Goal: Task Accomplishment & Management: Complete application form

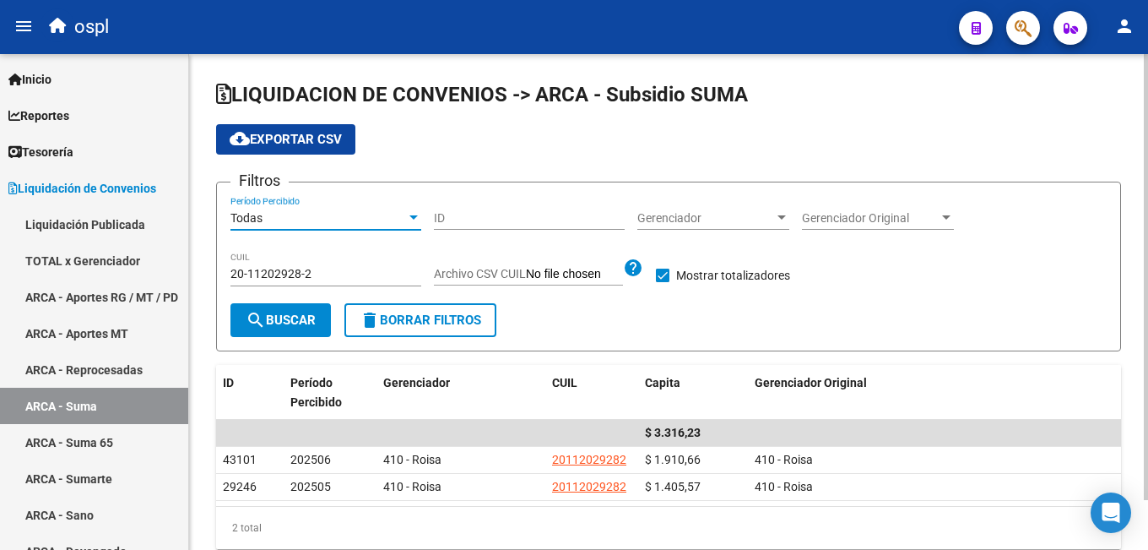
click at [338, 213] on div "Todas" at bounding box center [318, 218] width 176 height 14
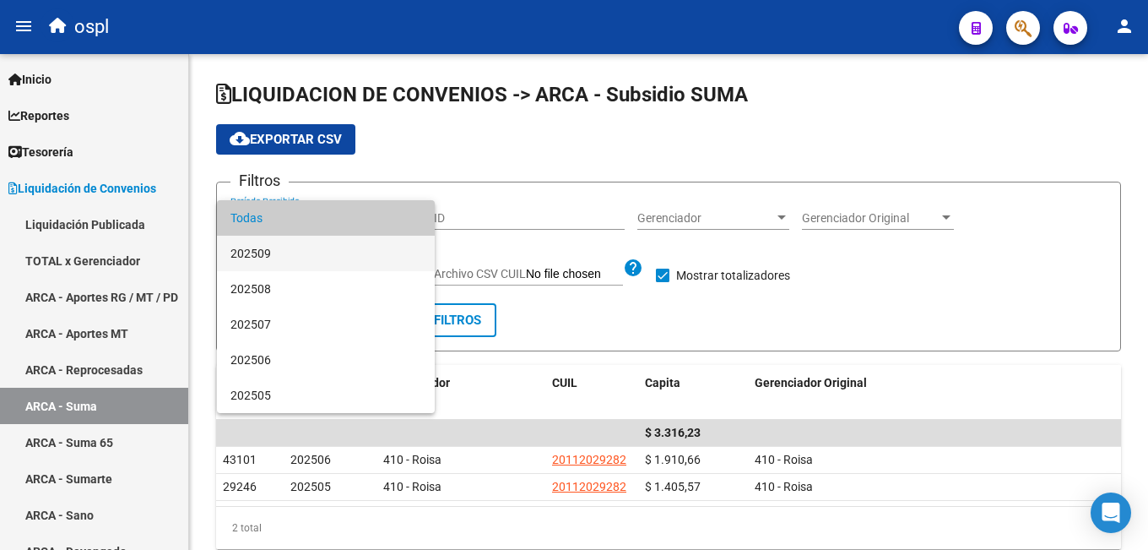
click at [324, 241] on span "202509" at bounding box center [325, 253] width 191 height 35
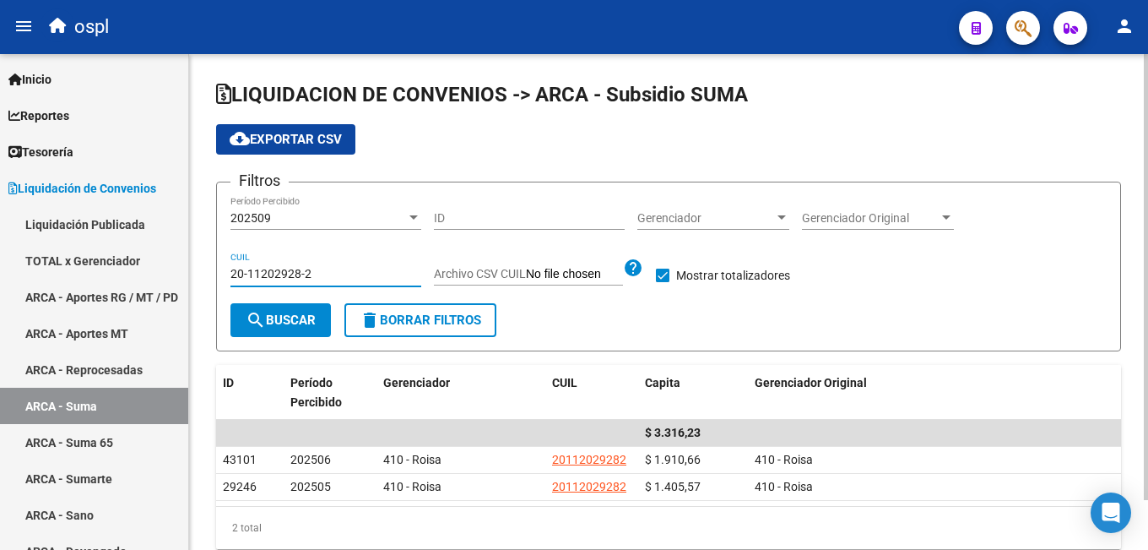
drag, startPoint x: 324, startPoint y: 279, endPoint x: 202, endPoint y: 272, distance: 122.6
click at [202, 272] on div "LIQUIDACION DE CONVENIOS -> ARCA - Subsidio SUMA cloud_download Exportar CSV Fi…" at bounding box center [668, 328] width 959 height 549
click at [247, 317] on mat-icon "search" at bounding box center [256, 320] width 20 height 20
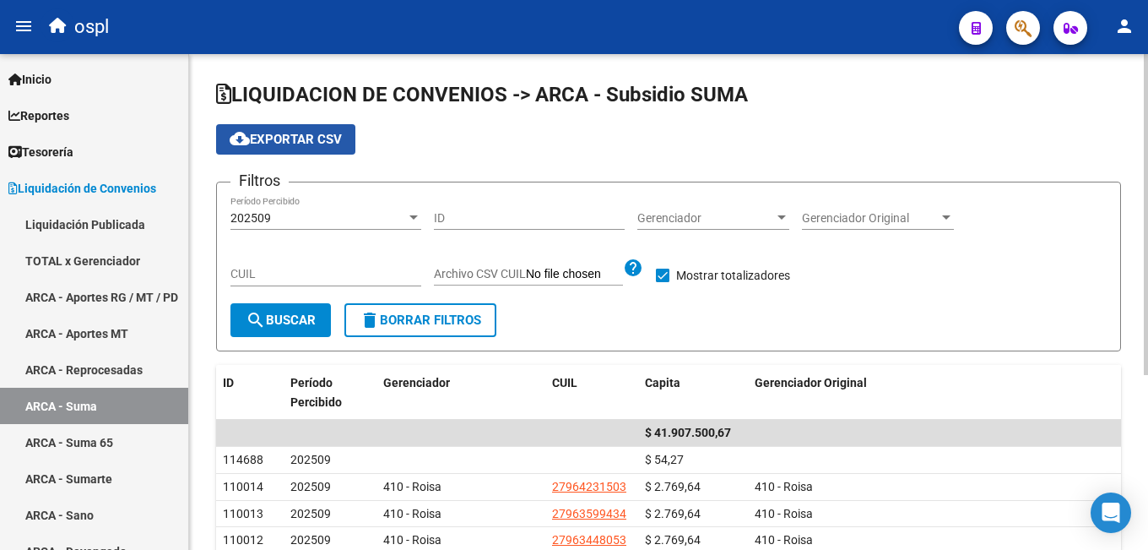
click at [295, 143] on span "cloud_download Exportar CSV" at bounding box center [286, 139] width 112 height 15
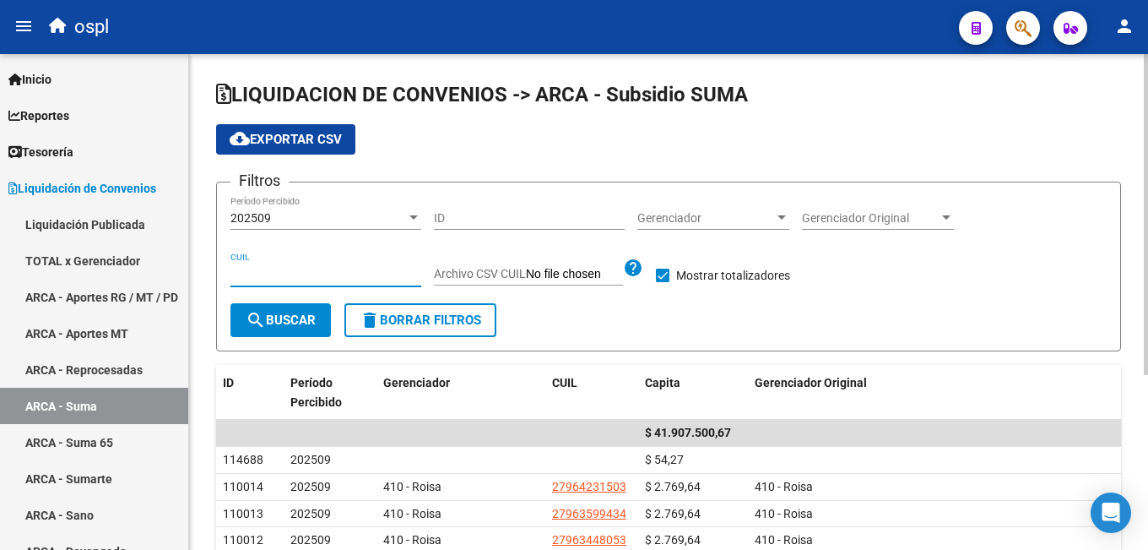
click at [268, 281] on input "CUIL" at bounding box center [325, 274] width 191 height 14
paste input "27-94984841-3"
click at [268, 330] on button "search Buscar" at bounding box center [280, 320] width 100 height 34
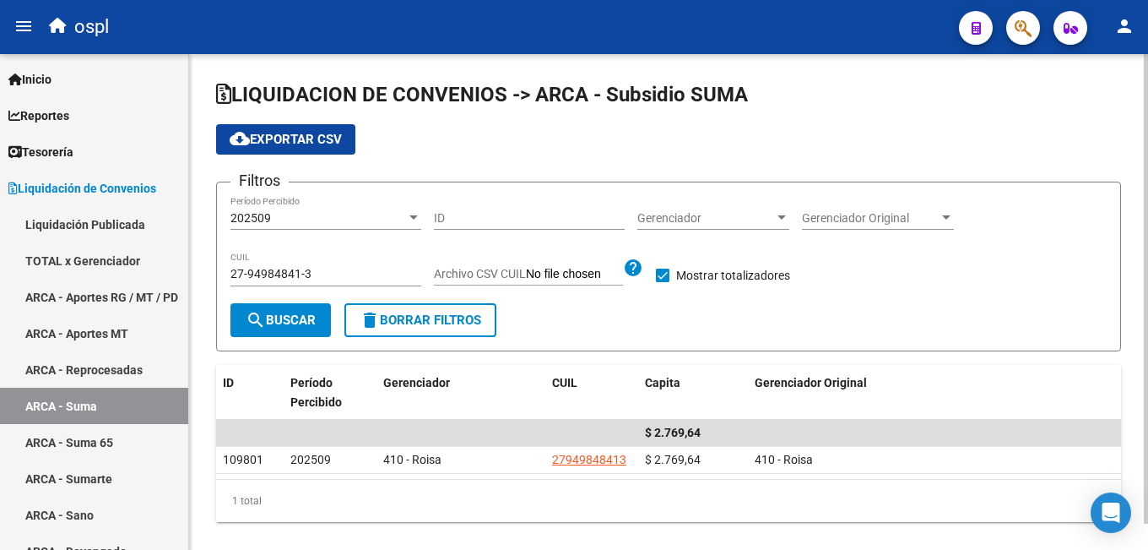
click at [301, 264] on div "27-94984841-3 CUIL" at bounding box center [325, 269] width 191 height 34
click at [299, 267] on div "27-94984841-3 CUIL" at bounding box center [325, 269] width 191 height 34
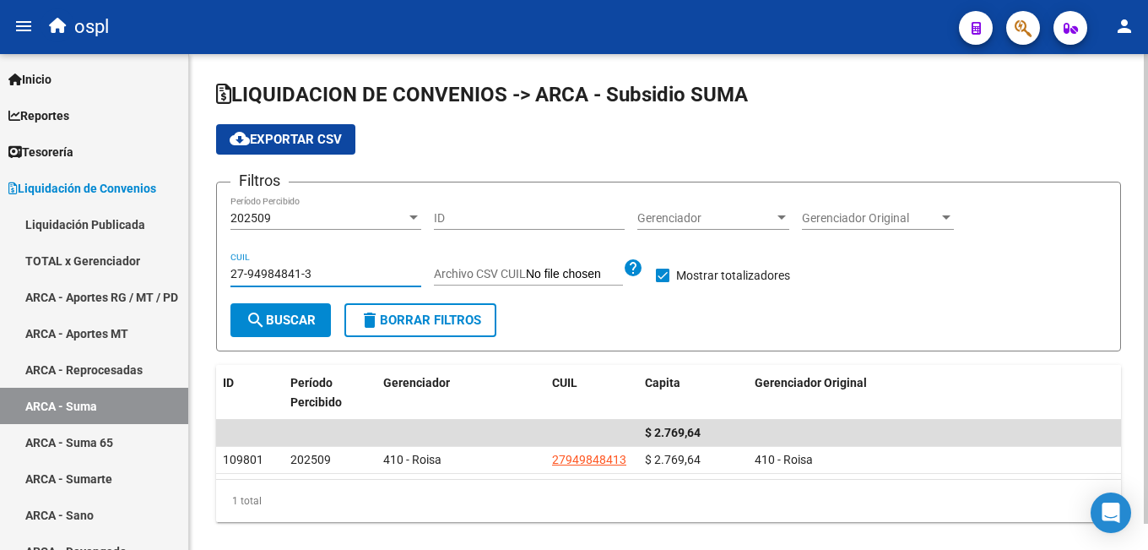
click at [297, 274] on input "27-94984841-3" at bounding box center [325, 274] width 191 height 14
paste input "0-58462452-4"
click at [289, 308] on button "search Buscar" at bounding box center [280, 320] width 100 height 34
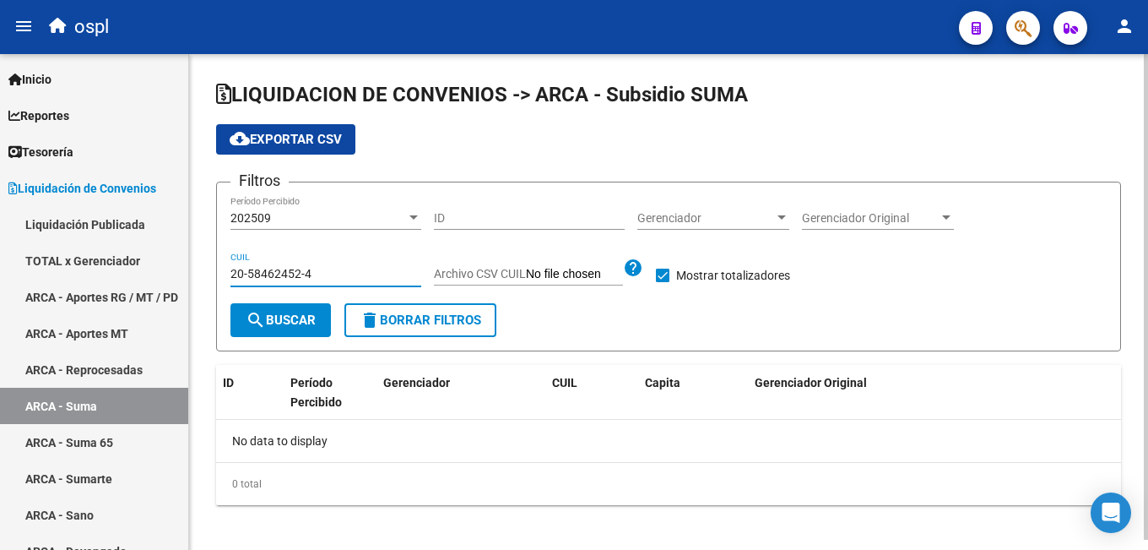
click at [318, 279] on input "20-58462452-4" at bounding box center [325, 274] width 191 height 14
click at [284, 271] on input "20-58462452-4" at bounding box center [325, 274] width 191 height 14
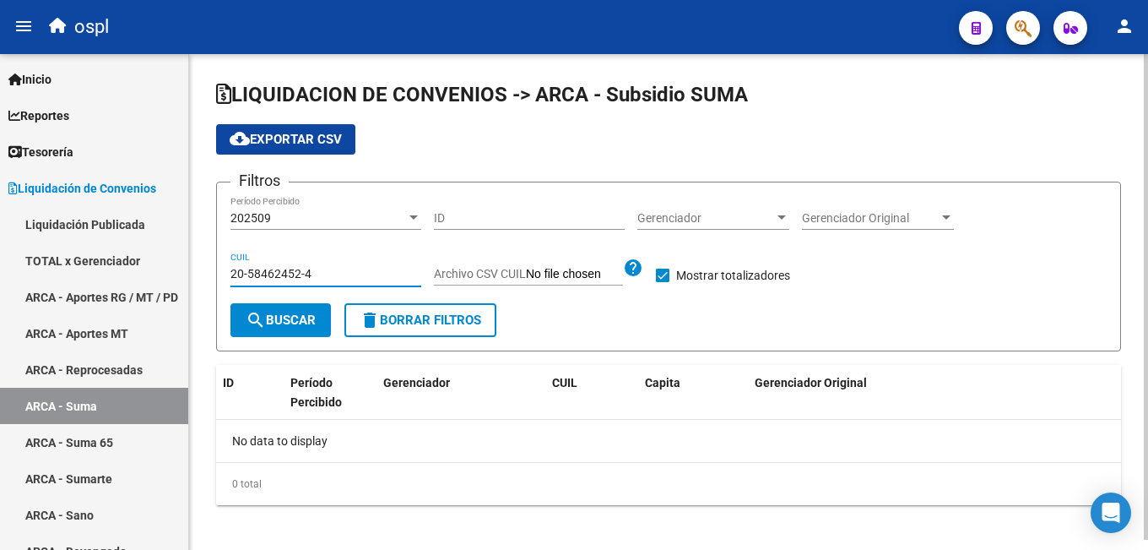
paste input "45043702-7"
click at [281, 315] on span "search Buscar" at bounding box center [281, 319] width 70 height 15
click at [284, 276] on input "20-45043702-7" at bounding box center [325, 274] width 191 height 14
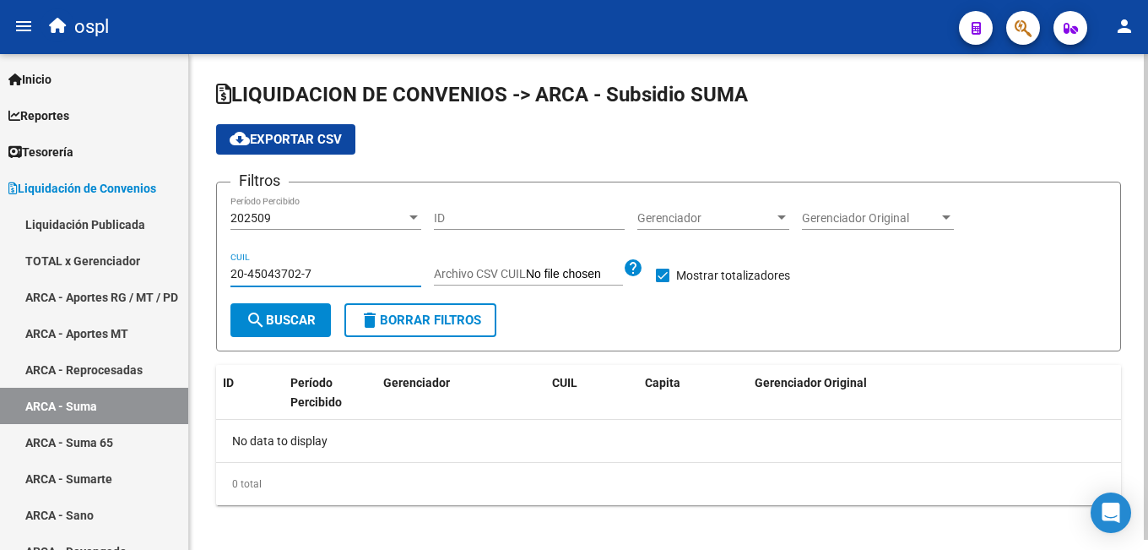
paste input "7-93876094-8"
type input "27-93876094-8"
drag, startPoint x: 273, startPoint y: 317, endPoint x: 340, endPoint y: 356, distance: 77.2
click at [273, 318] on span "search Buscar" at bounding box center [281, 319] width 70 height 15
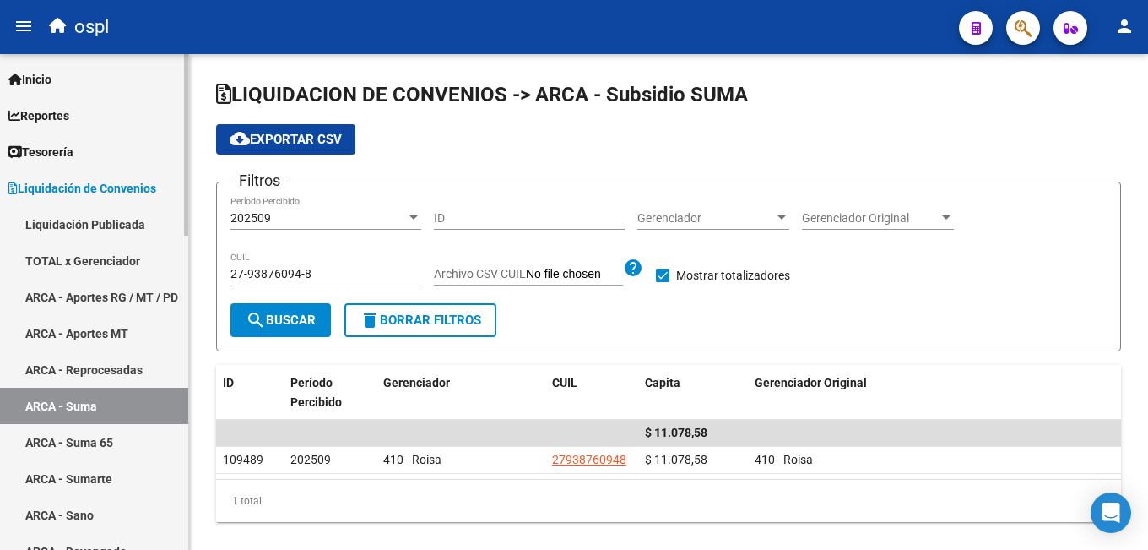
click at [74, 256] on link "TOTAL x Gerenciador" at bounding box center [94, 260] width 188 height 36
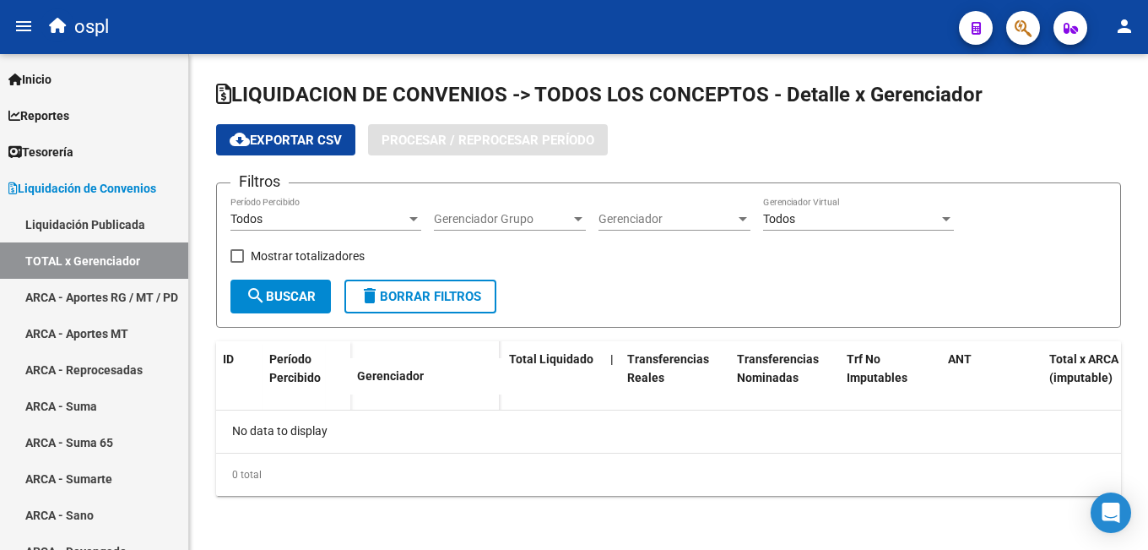
checkbox input "true"
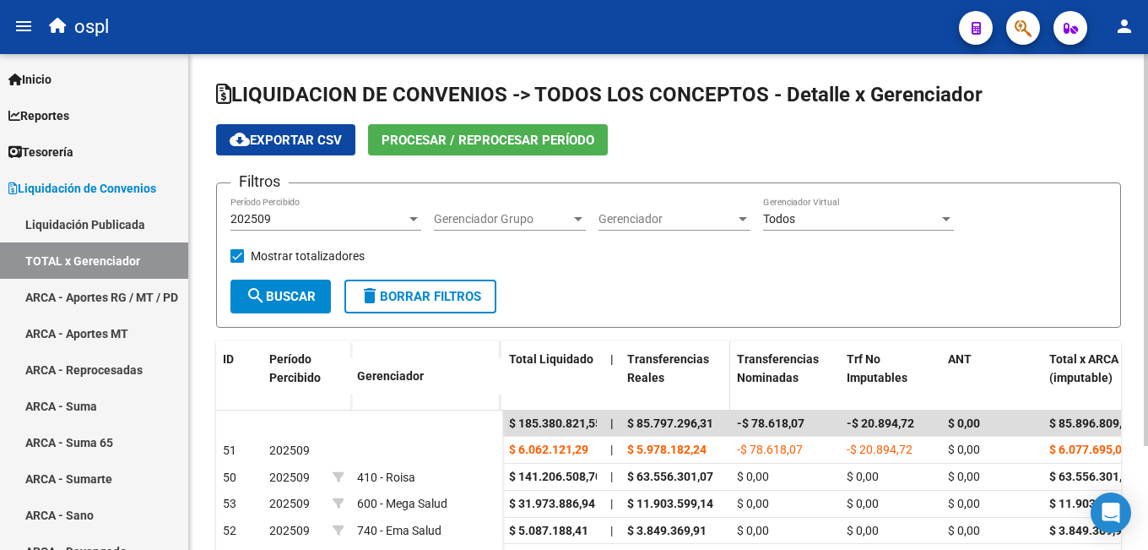
scroll to position [84, 0]
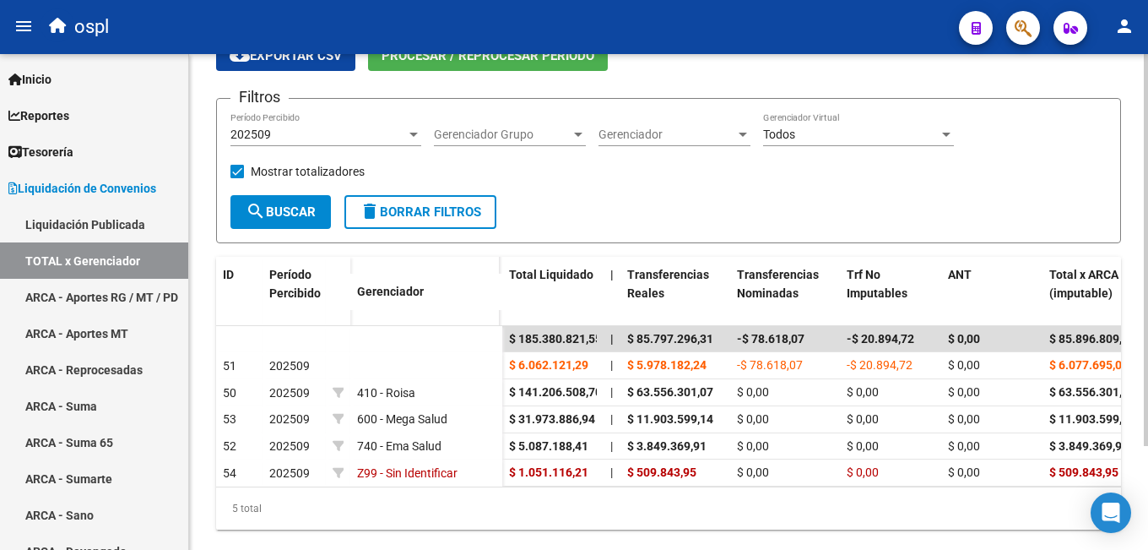
click at [312, 116] on div "202509 Período Percibido" at bounding box center [325, 129] width 191 height 34
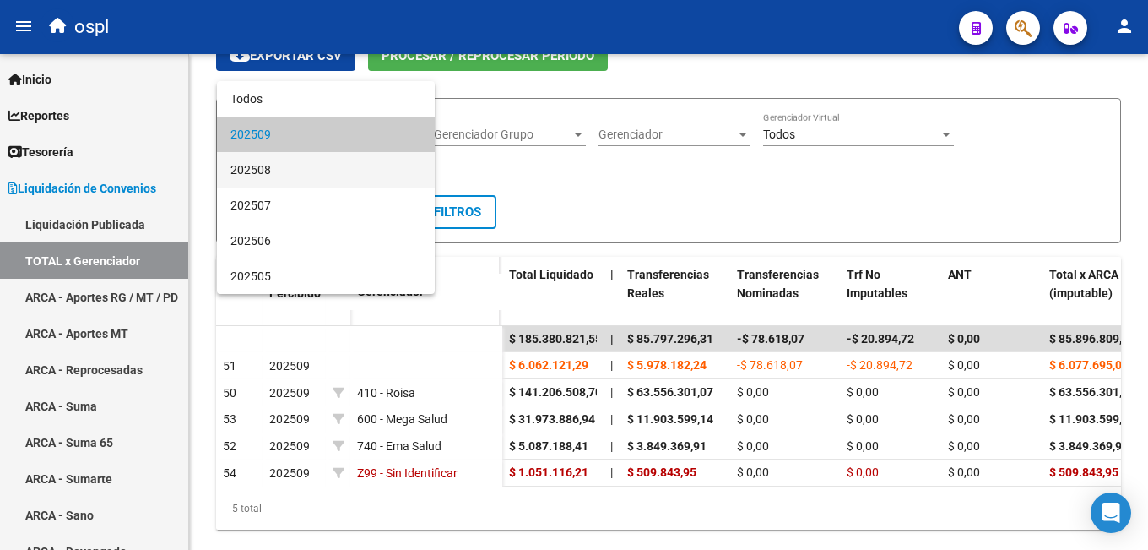
click at [277, 167] on span "202508" at bounding box center [325, 169] width 191 height 35
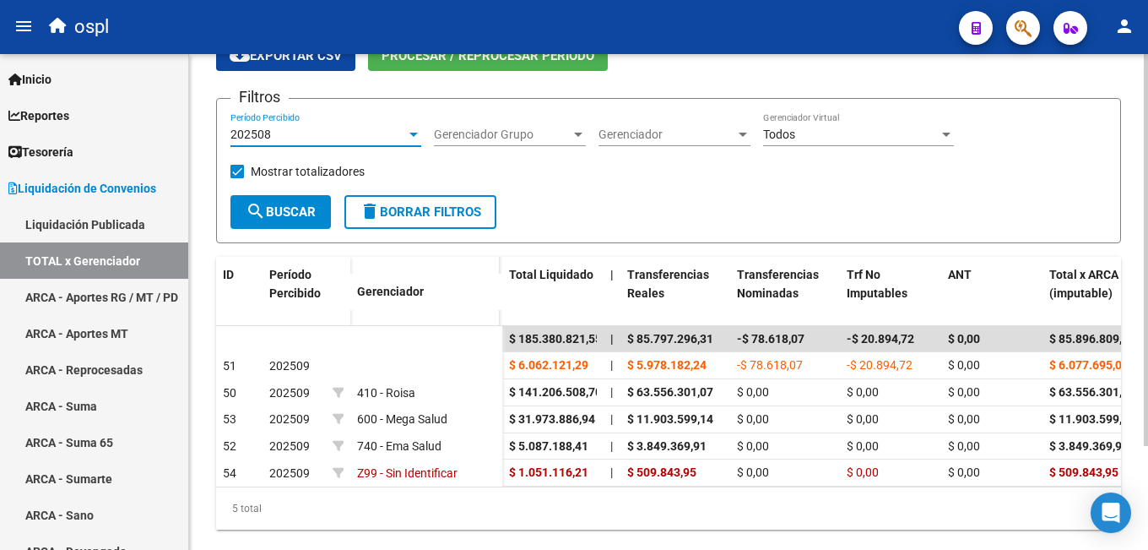
click at [299, 218] on span "search Buscar" at bounding box center [281, 211] width 70 height 15
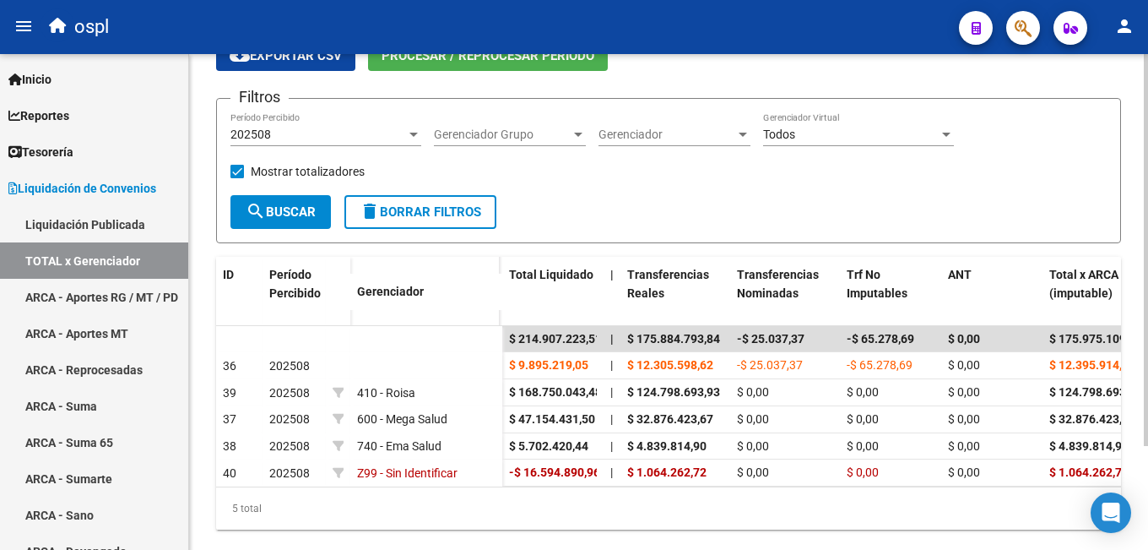
click at [320, 140] on div "202508" at bounding box center [318, 134] width 176 height 14
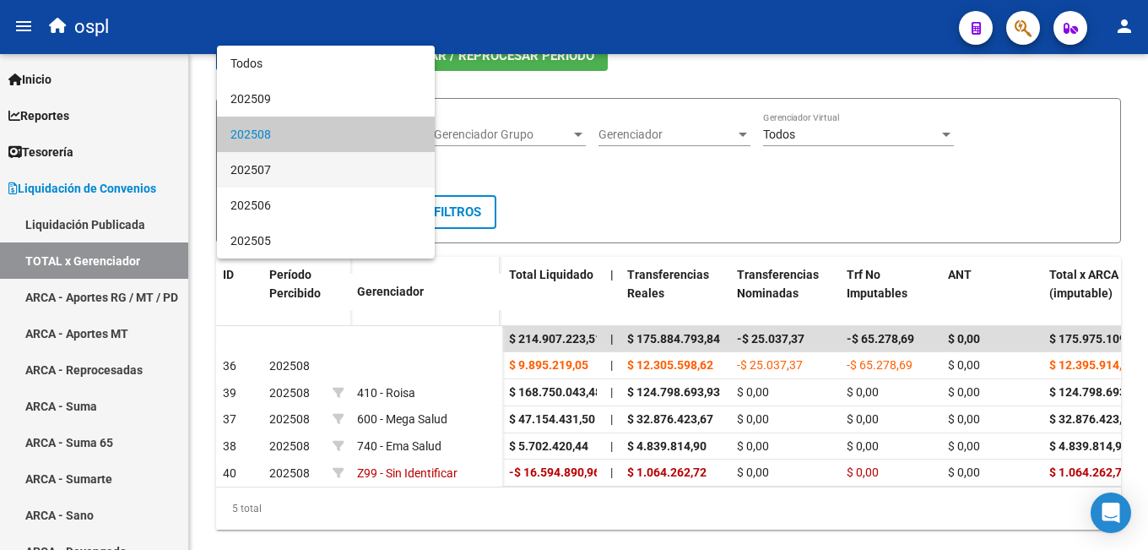
click at [311, 171] on span "202507" at bounding box center [325, 169] width 191 height 35
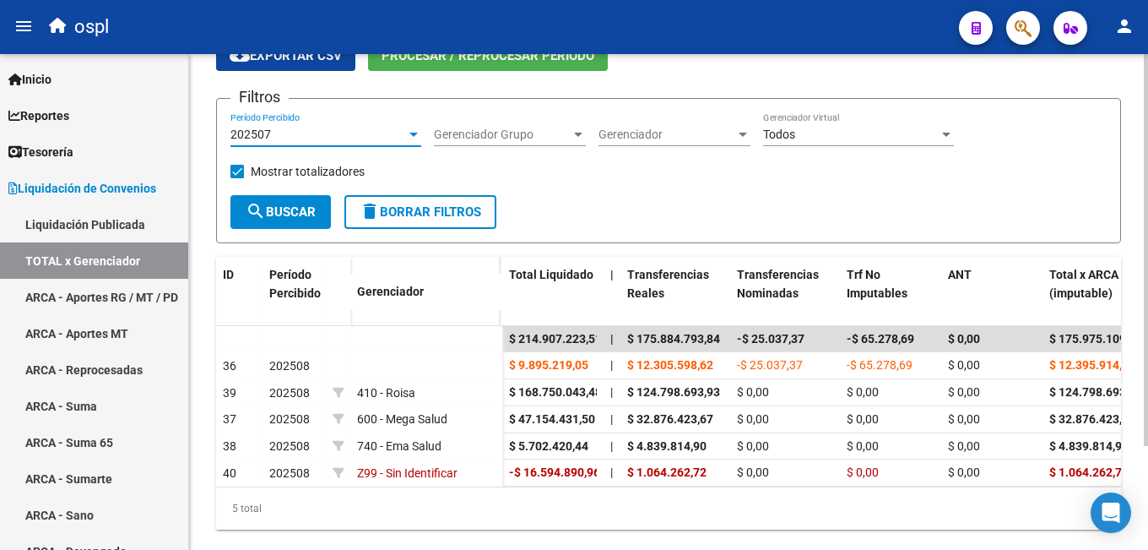
click at [295, 211] on span "search Buscar" at bounding box center [281, 211] width 70 height 15
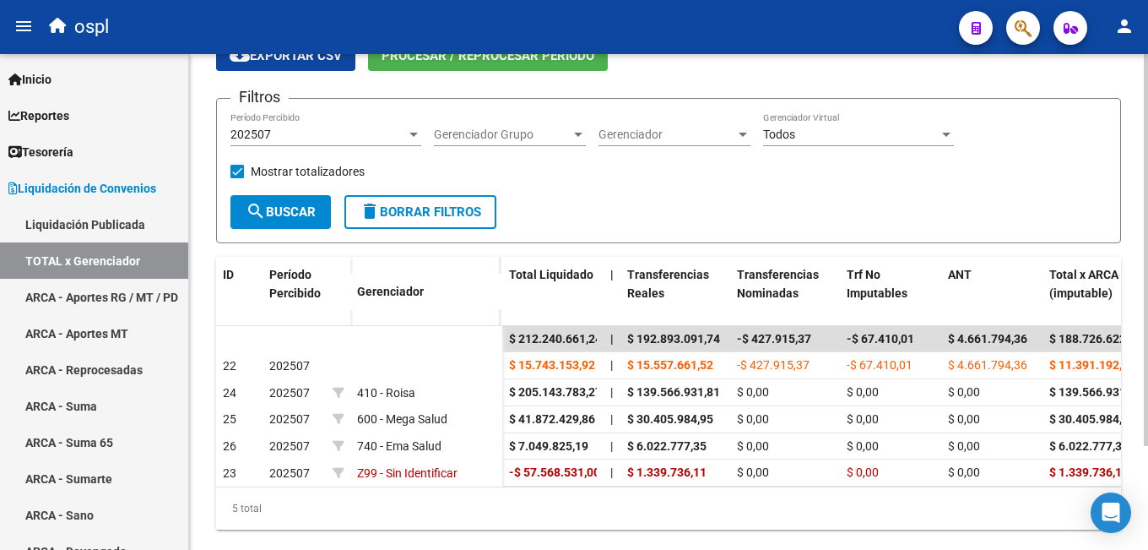
click at [317, 143] on div "202507 Período Percibido" at bounding box center [325, 129] width 191 height 34
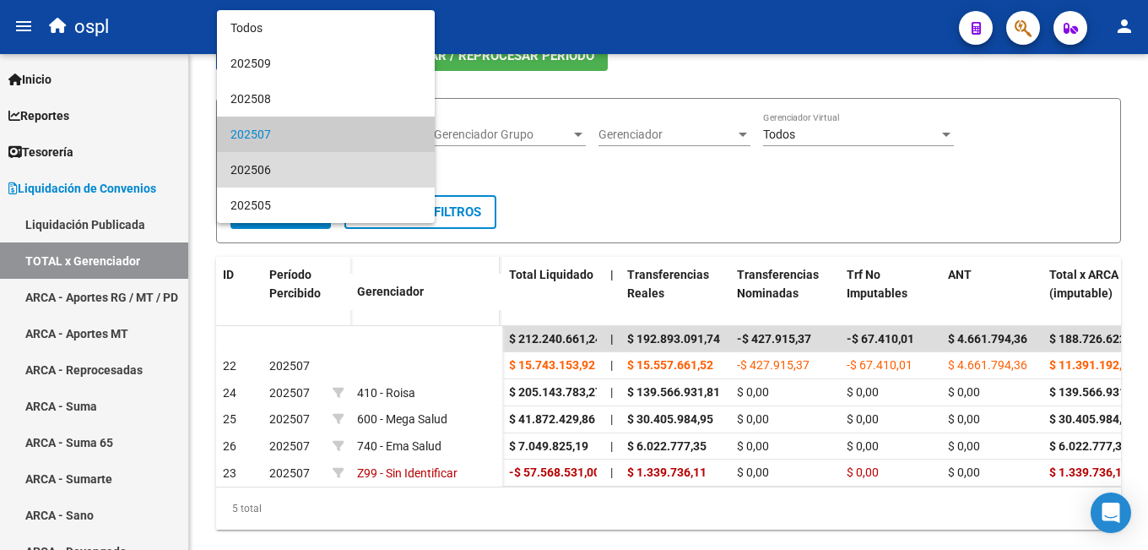
click at [306, 176] on span "202506" at bounding box center [325, 169] width 191 height 35
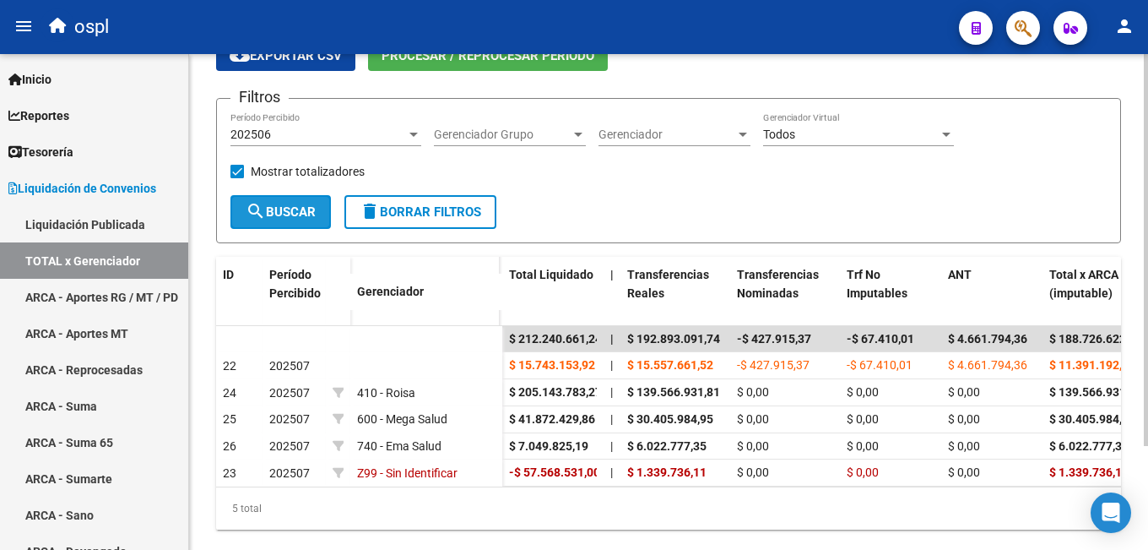
click at [307, 210] on span "search Buscar" at bounding box center [281, 211] width 70 height 15
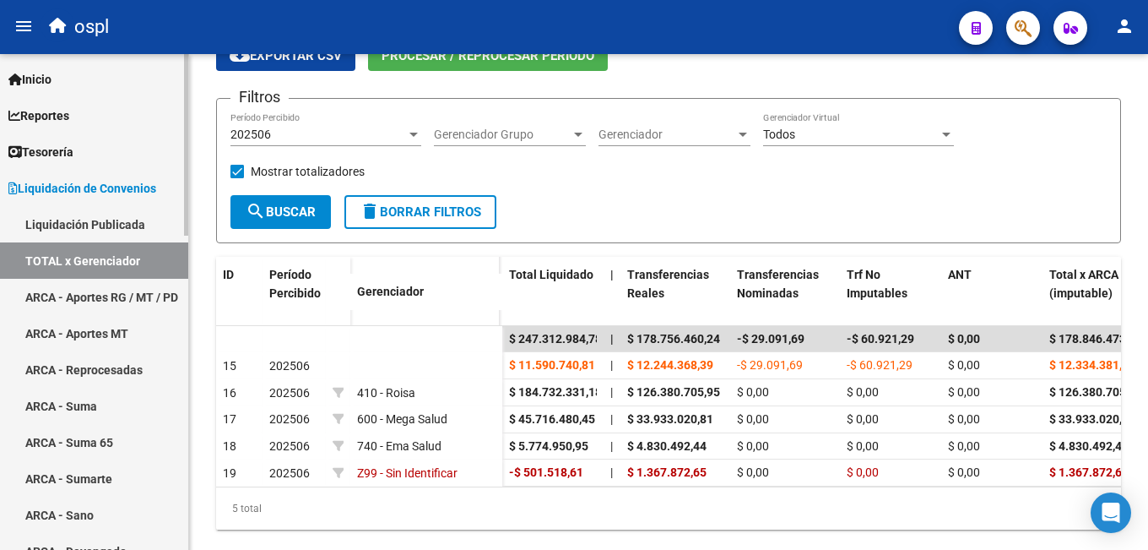
click at [104, 286] on link "ARCA - Aportes RG / MT / PD" at bounding box center [94, 297] width 188 height 36
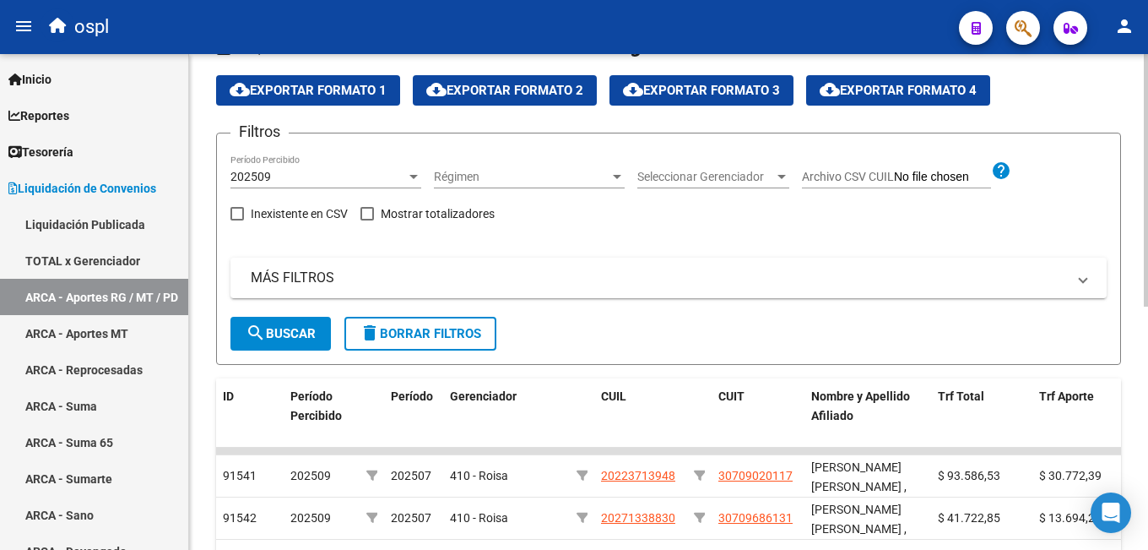
scroll to position [84, 0]
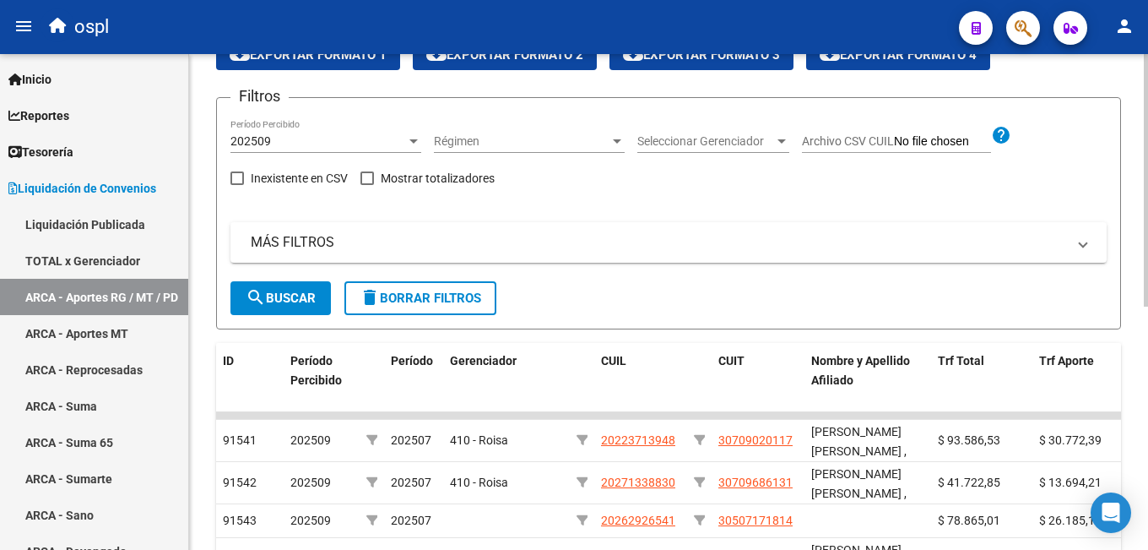
click at [367, 138] on div "202509" at bounding box center [318, 141] width 176 height 14
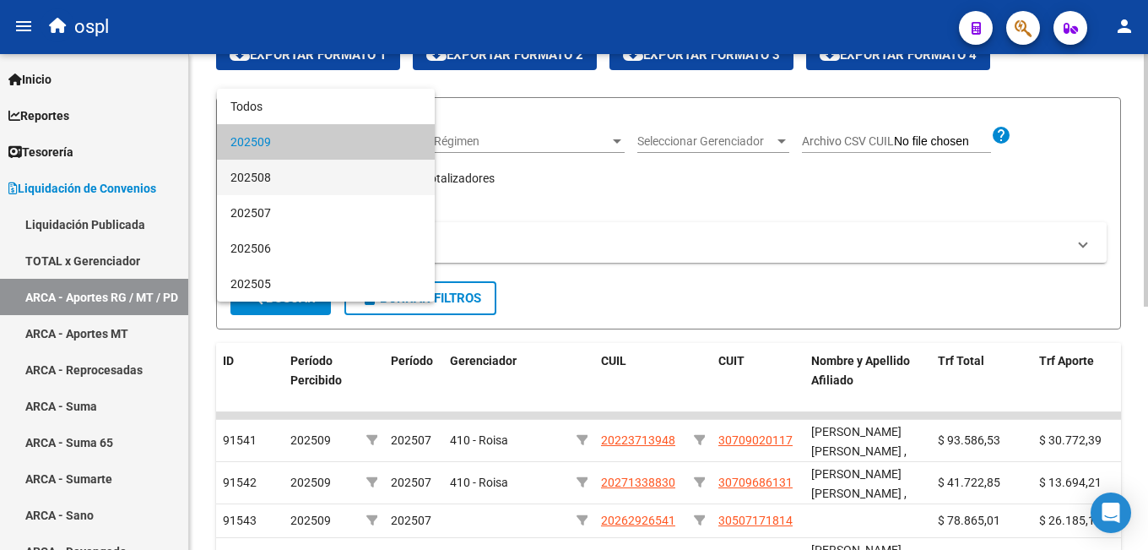
click at [327, 171] on span "202508" at bounding box center [325, 177] width 191 height 35
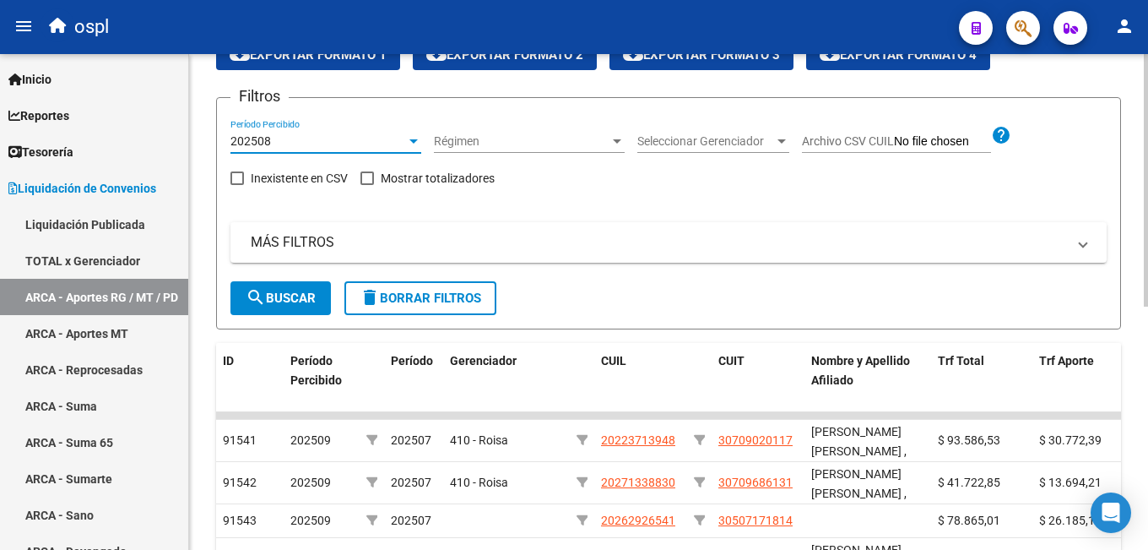
click at [284, 301] on span "search Buscar" at bounding box center [281, 297] width 70 height 15
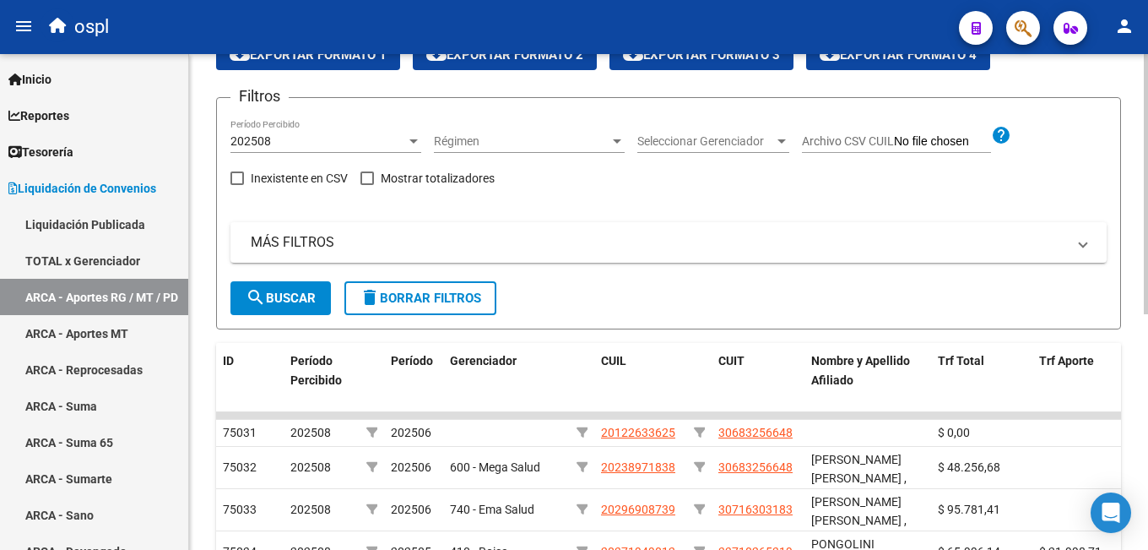
click at [755, 146] on span "Seleccionar Gerenciador" at bounding box center [705, 141] width 137 height 14
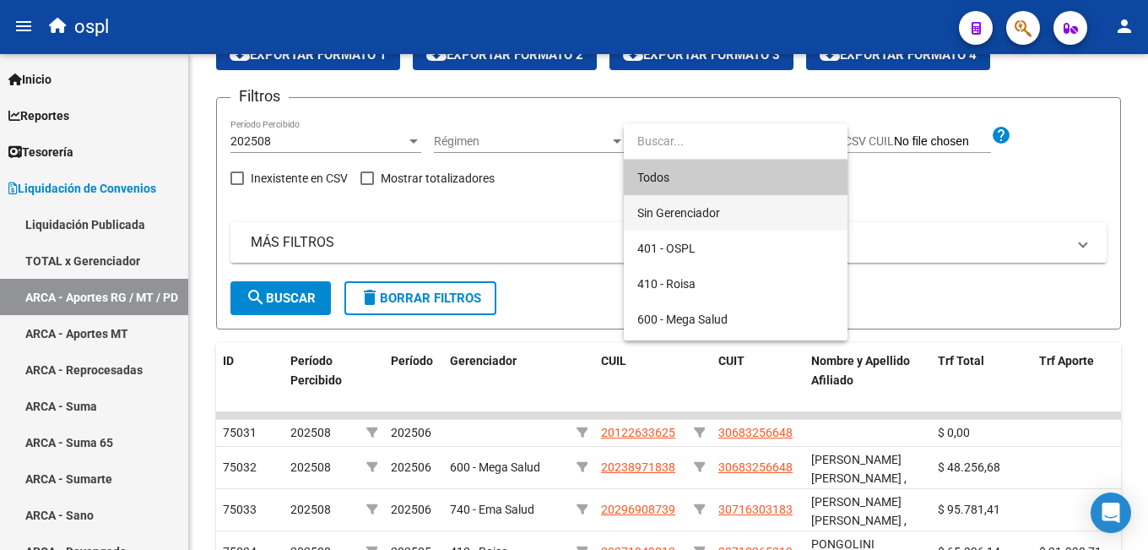
click at [728, 206] on span "Sin Gerenciador" at bounding box center [735, 212] width 197 height 35
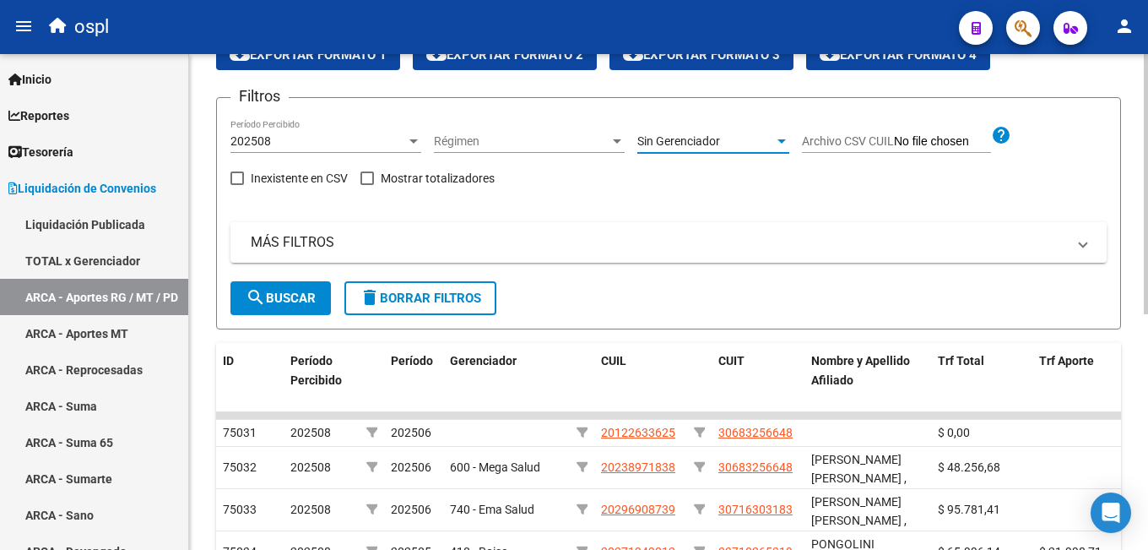
click at [281, 291] on span "search Buscar" at bounding box center [281, 297] width 70 height 15
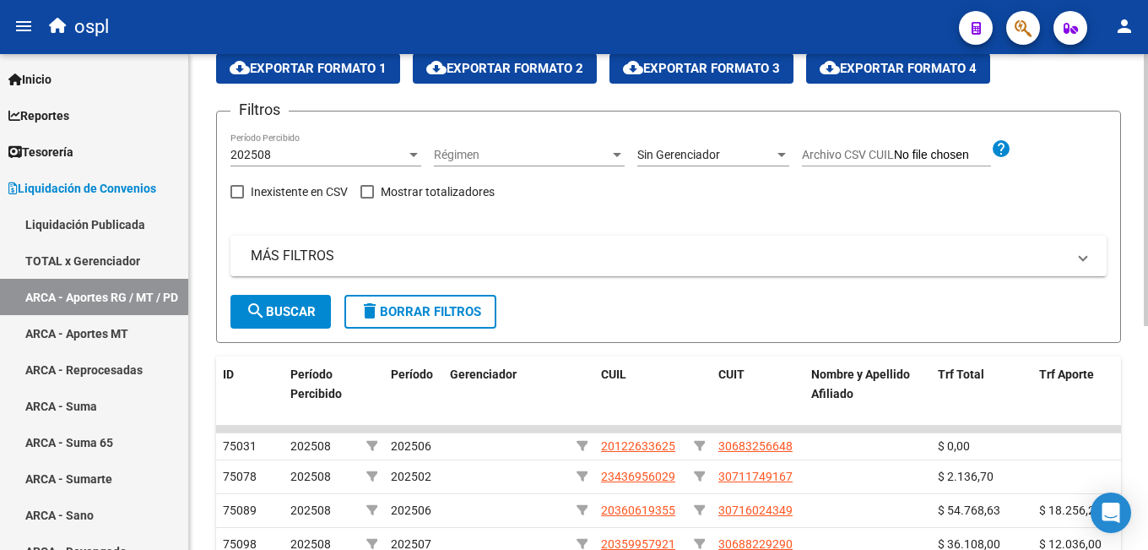
scroll to position [0, 0]
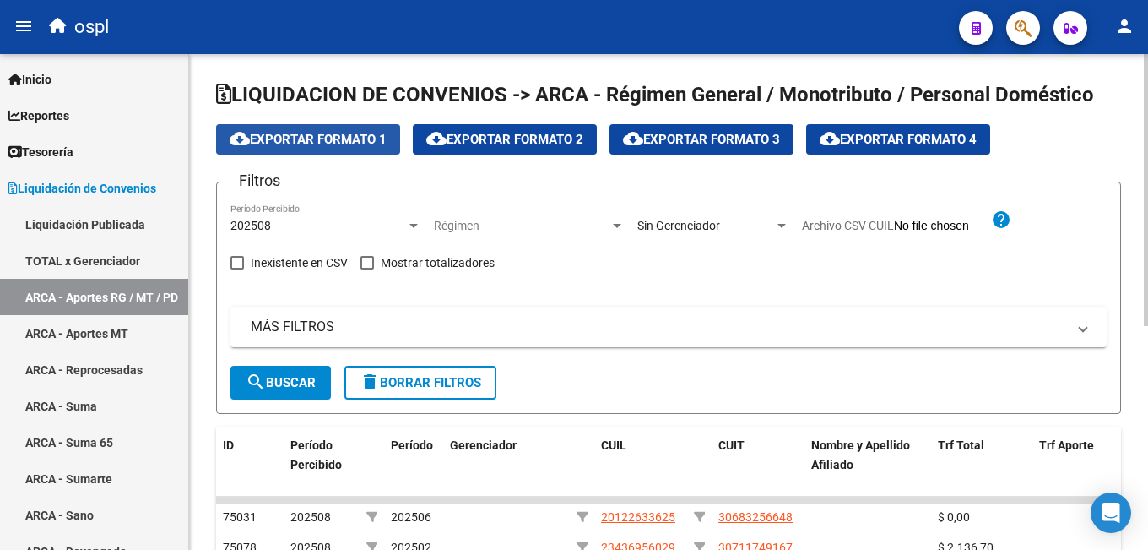
click at [357, 145] on span "cloud_download Exportar Formato 1" at bounding box center [308, 139] width 157 height 15
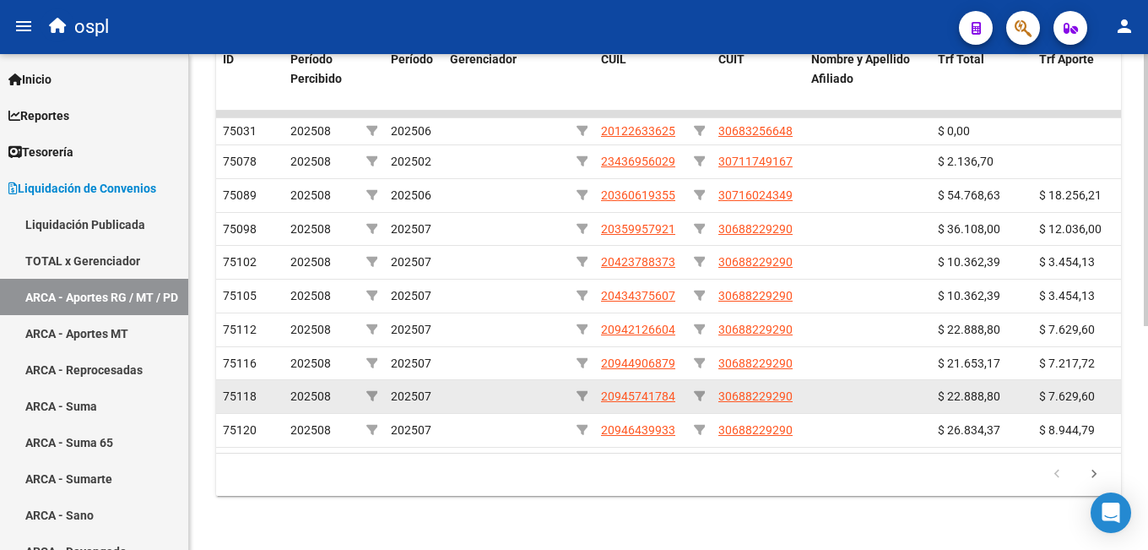
scroll to position [324, 0]
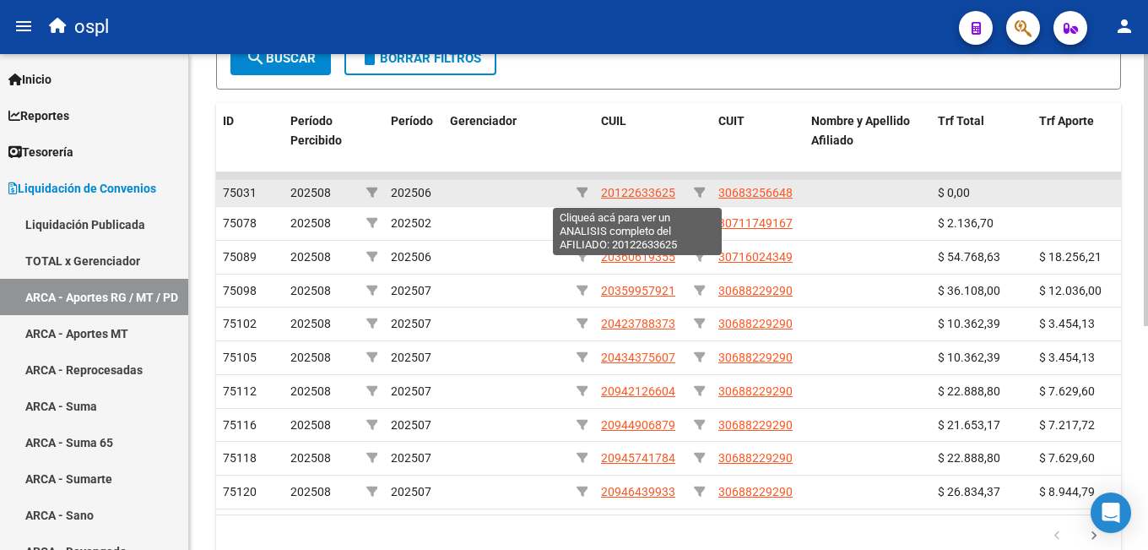
click at [631, 196] on span "20122633625" at bounding box center [638, 193] width 74 height 14
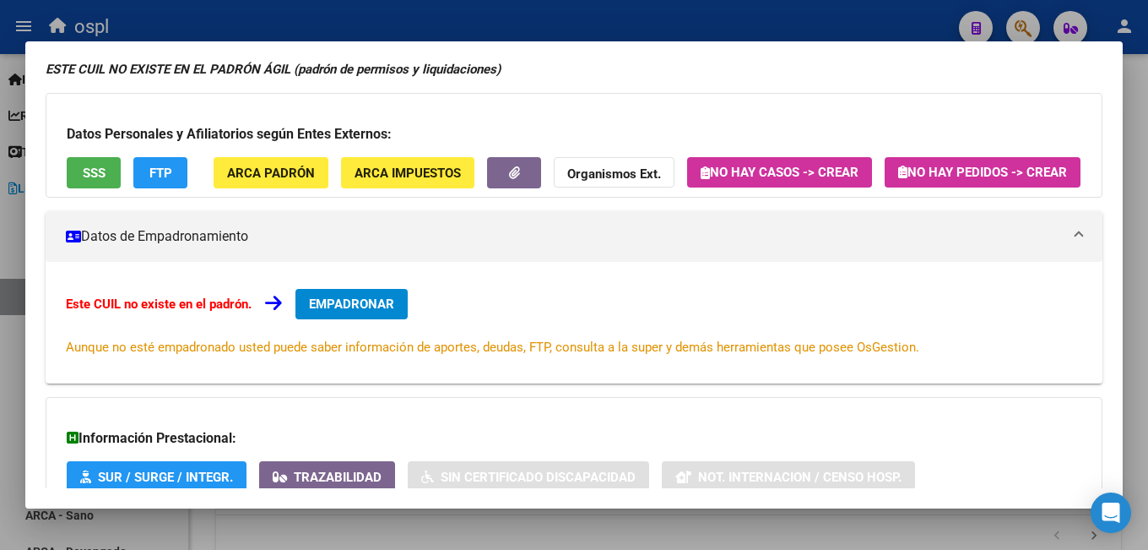
scroll to position [0, 0]
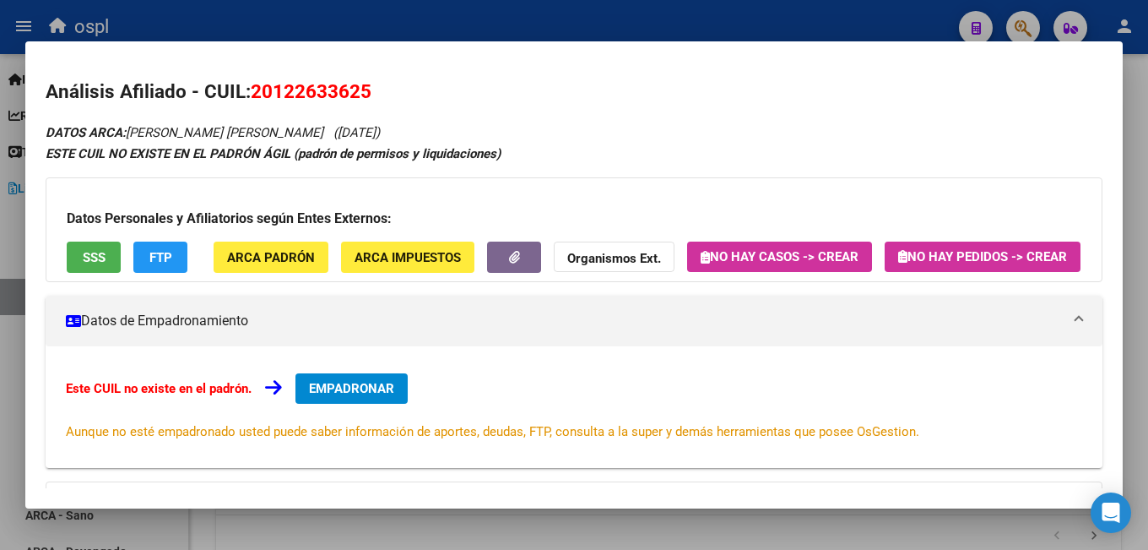
drag, startPoint x: 253, startPoint y: 91, endPoint x: 388, endPoint y: 90, distance: 135.1
click at [388, 90] on h2 "Análisis Afiliado - CUIL: 20122633625" at bounding box center [574, 92] width 1057 height 29
copy span "20122633625"
click at [468, 23] on div at bounding box center [574, 275] width 1148 height 550
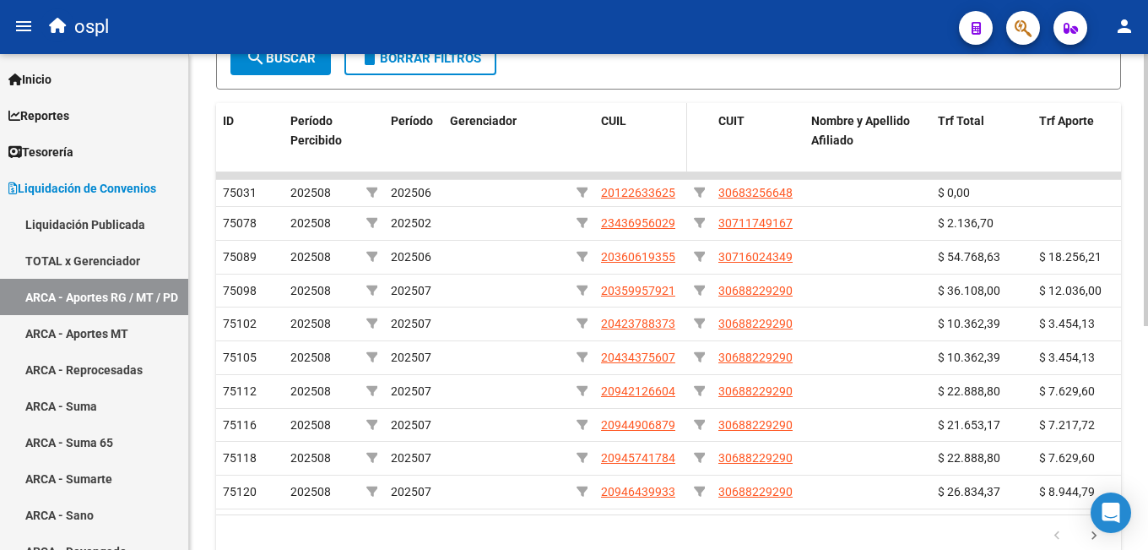
click at [640, 123] on div "CUIL" at bounding box center [640, 120] width 79 height 19
click at [624, 123] on span "CUIL" at bounding box center [613, 121] width 25 height 14
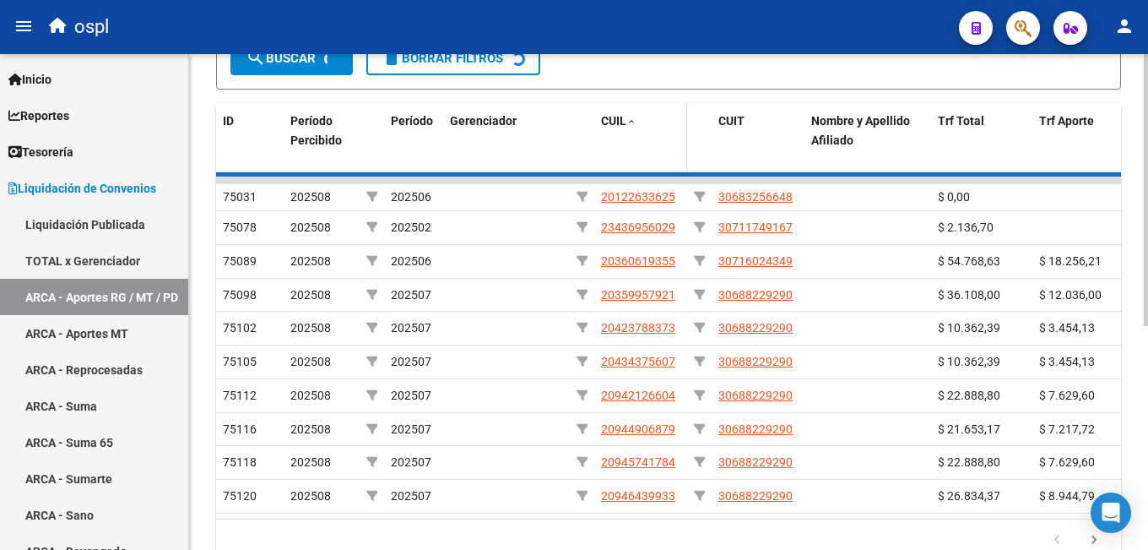
scroll to position [326, 0]
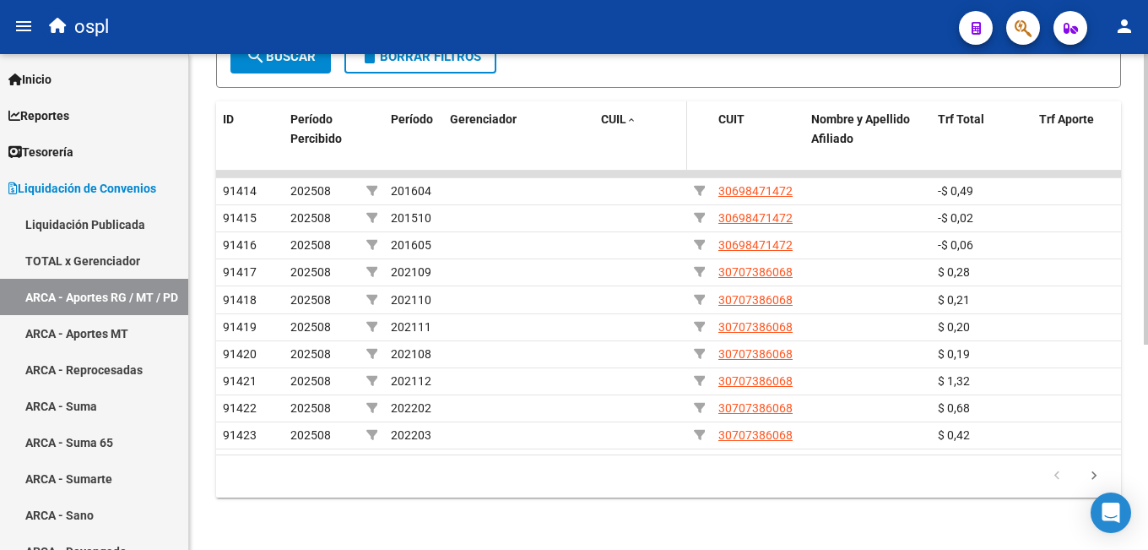
click at [628, 115] on span at bounding box center [631, 121] width 10 height 12
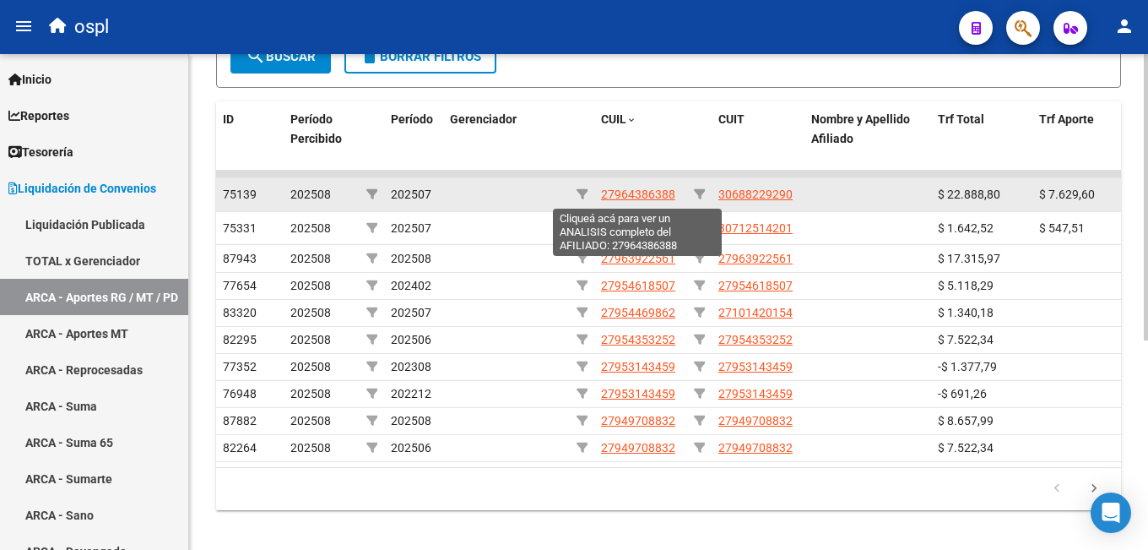
click at [615, 193] on span "27964386388" at bounding box center [638, 194] width 74 height 14
type textarea "27964386388"
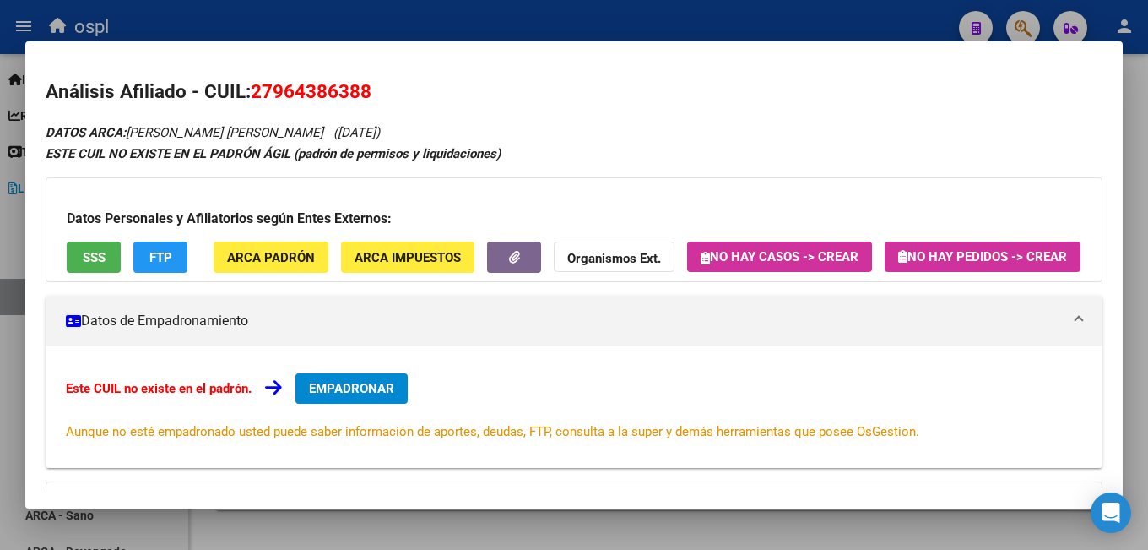
drag, startPoint x: 254, startPoint y: 90, endPoint x: 390, endPoint y: 90, distance: 135.9
click at [390, 90] on h2 "Análisis Afiliado - CUIL: 27964386388" at bounding box center [574, 92] width 1057 height 29
copy span "27964386388"
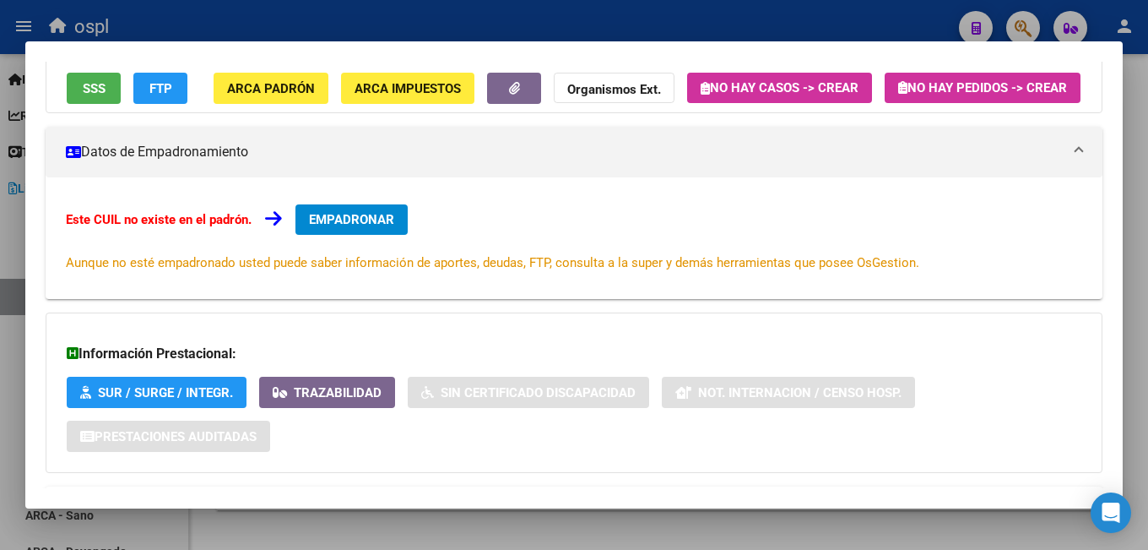
scroll to position [0, 0]
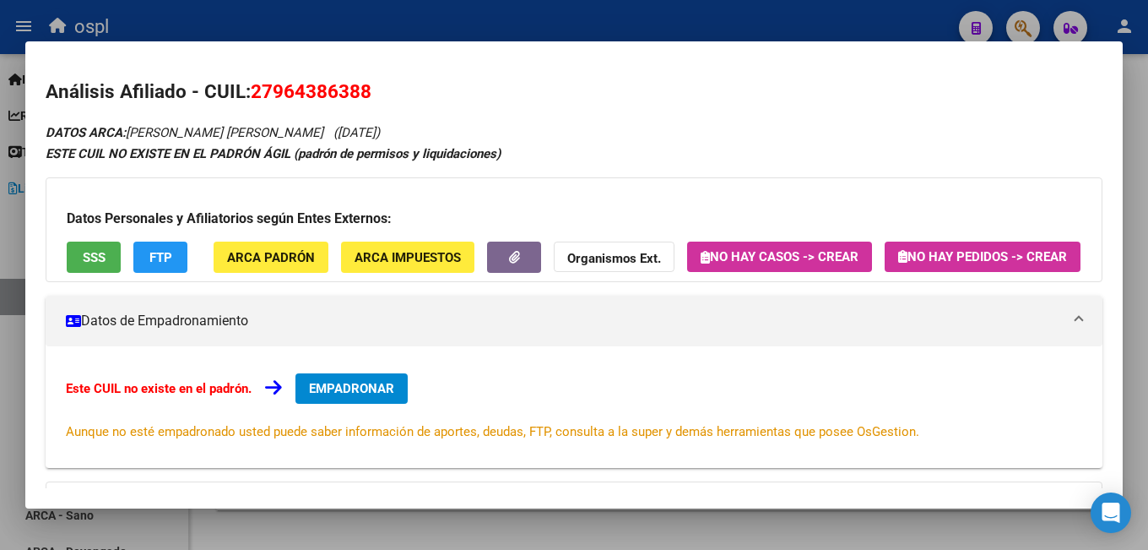
copy span "27964386388"
click at [642, 18] on div at bounding box center [574, 275] width 1148 height 550
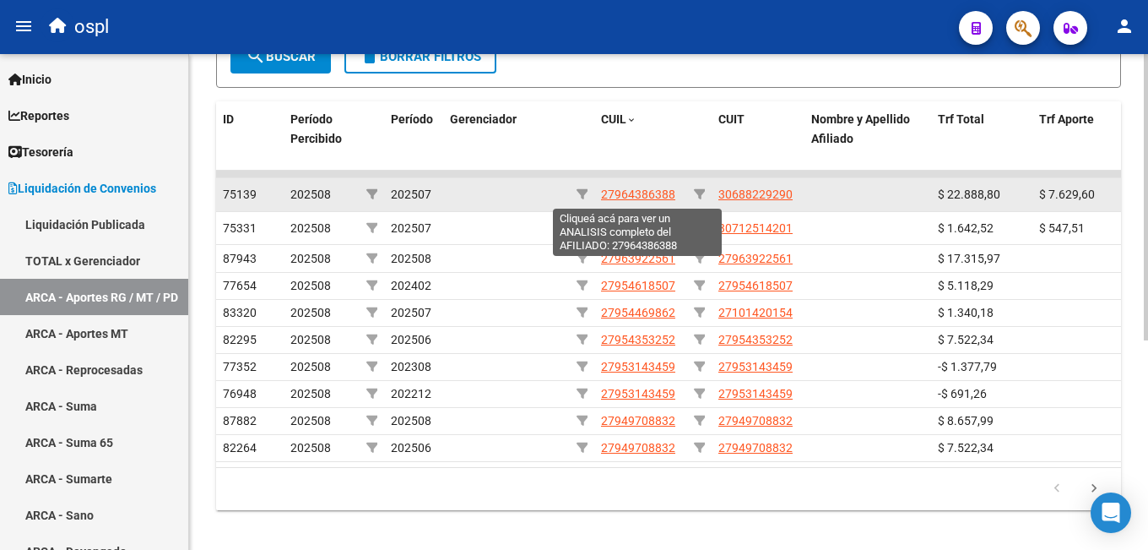
click at [615, 193] on span "27964386388" at bounding box center [638, 194] width 74 height 14
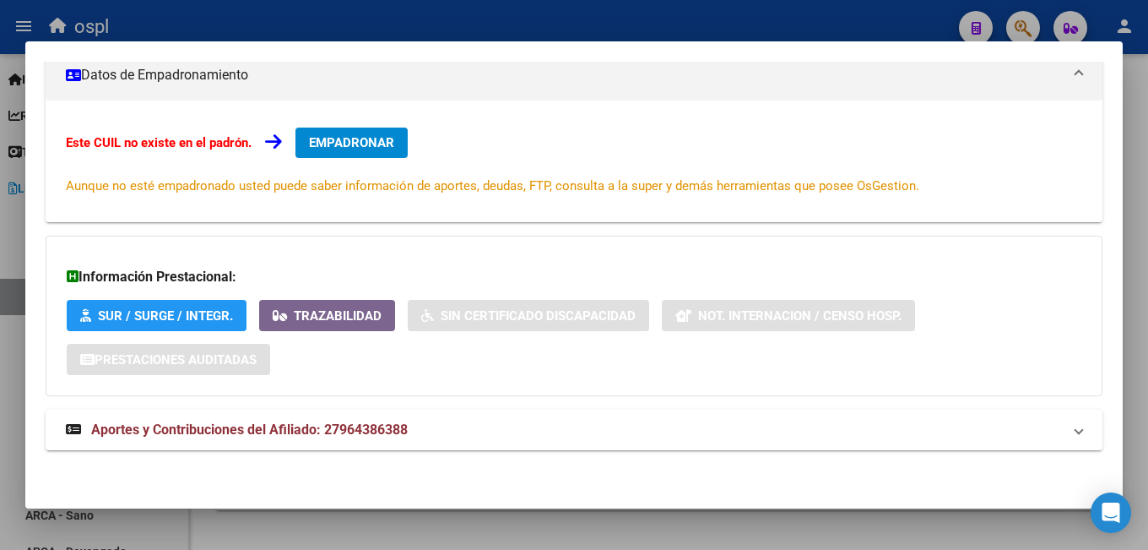
scroll to position [84, 0]
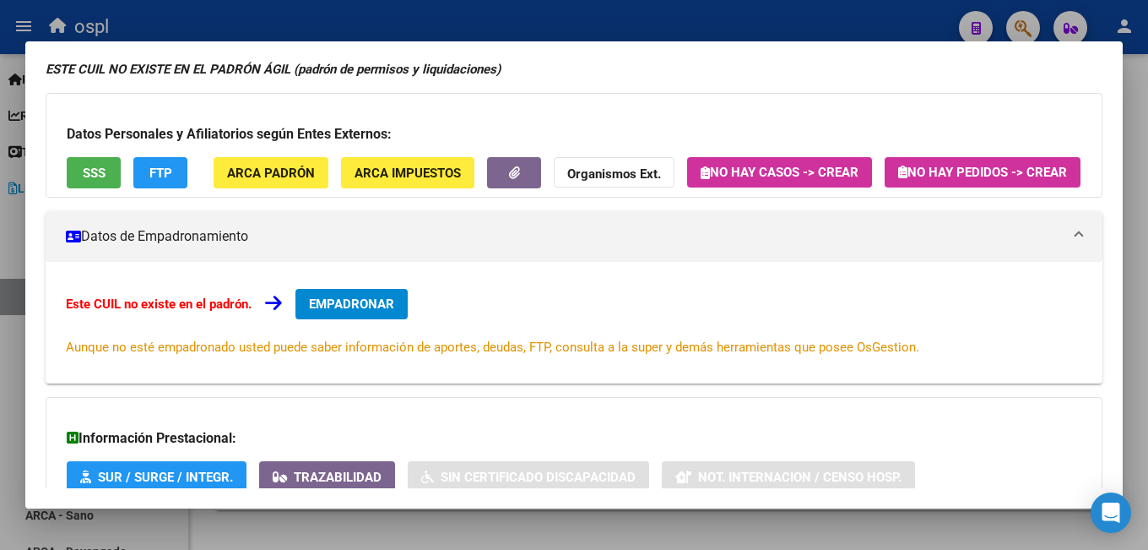
click at [371, 311] on span "EMPADRONAR" at bounding box center [351, 303] width 85 height 15
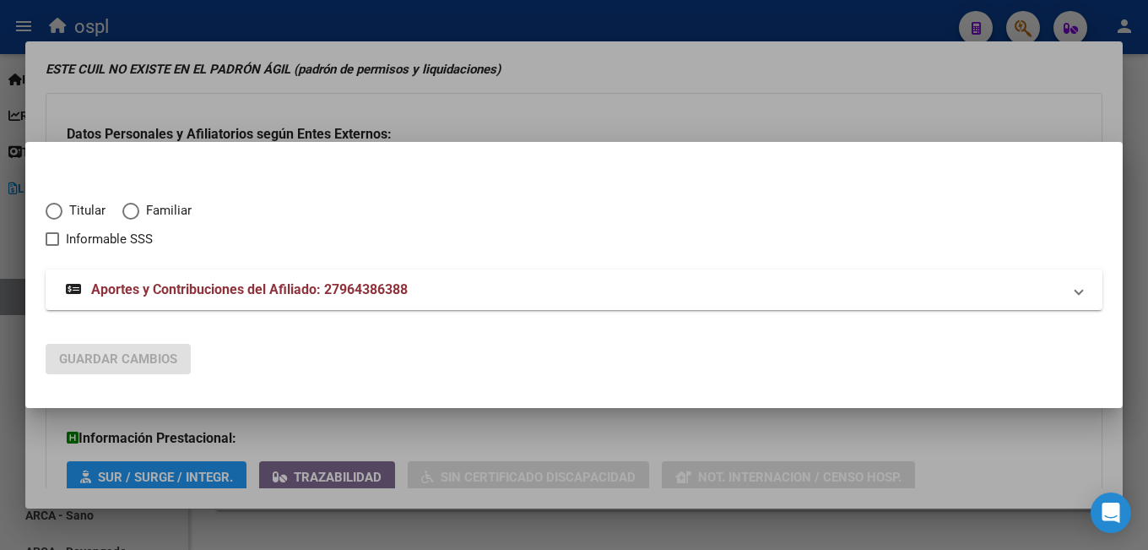
click at [79, 209] on span "Titular" at bounding box center [83, 210] width 43 height 19
click at [62, 209] on input "Titular" at bounding box center [54, 211] width 17 height 17
radio input "true"
checkbox input "true"
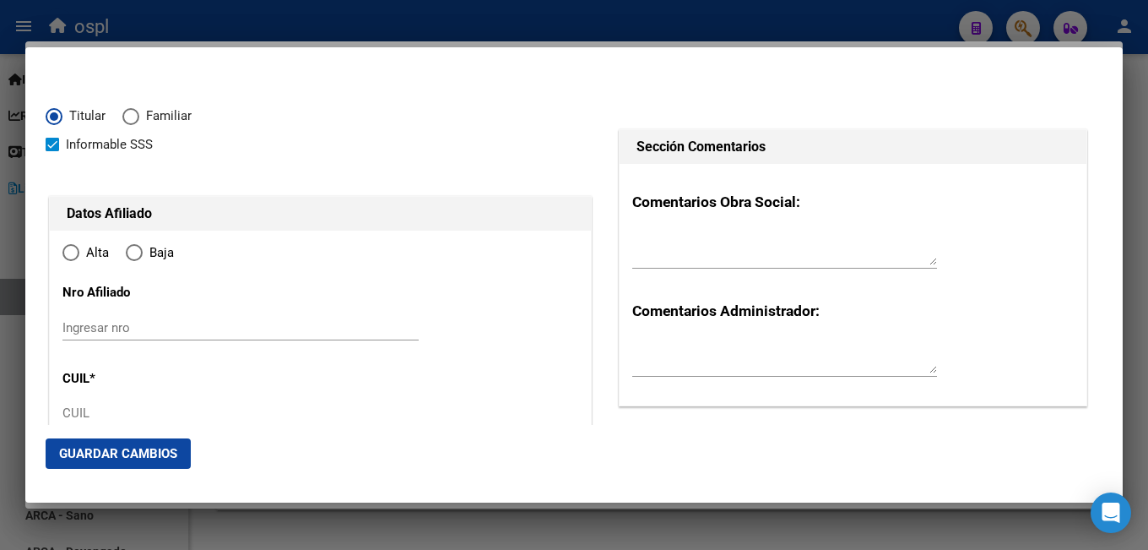
type input "27-96438638-8"
radio input "true"
type input "96438638"
type input "[DATE]"
type input "0000"
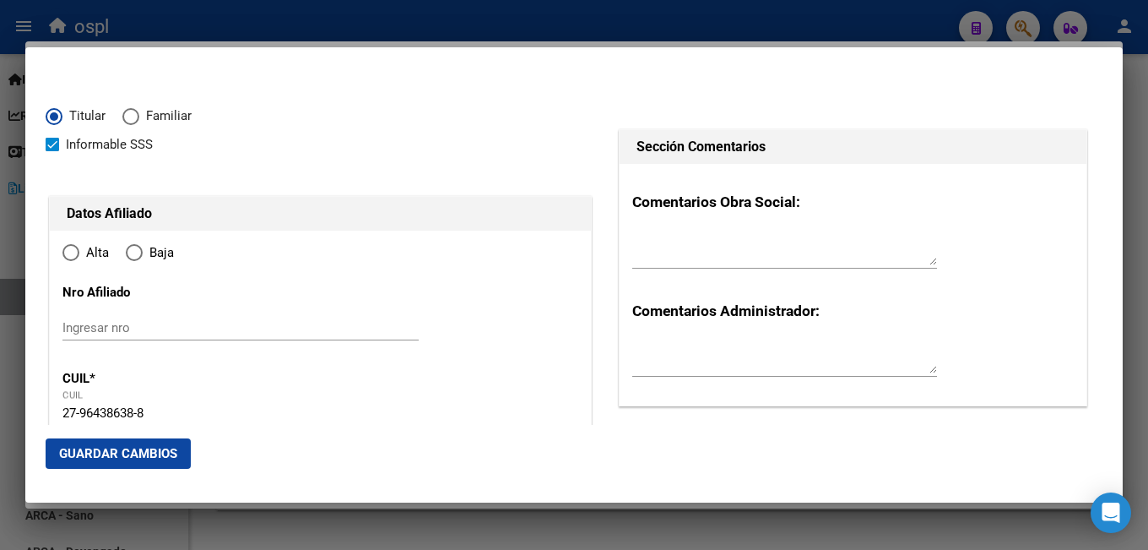
type input "[PERSON_NAME]"
type input "LA UNION"
type input "EL MALAMBO"
type input "2003"
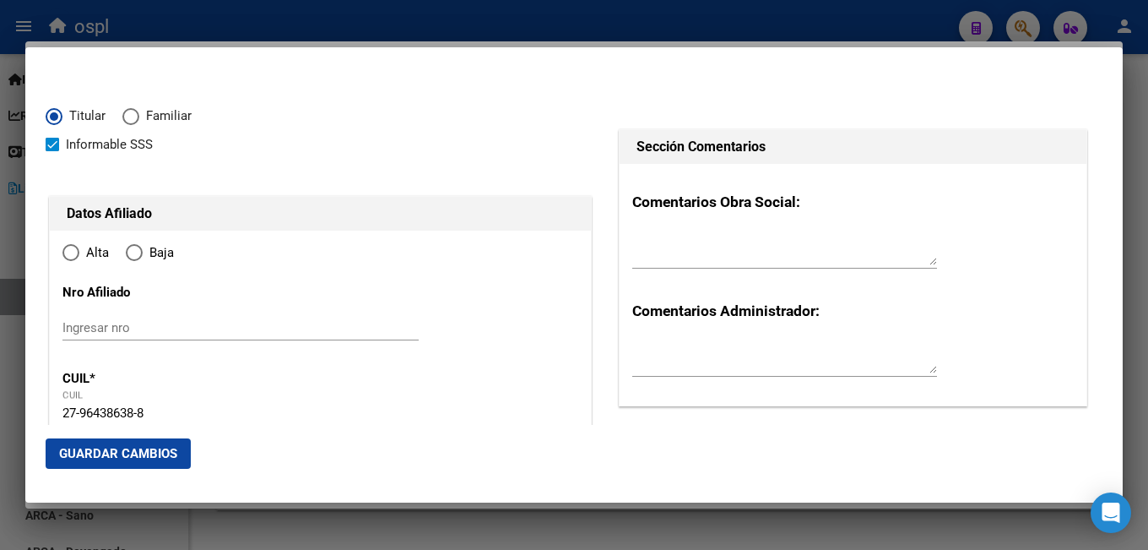
type input "LA UNION"
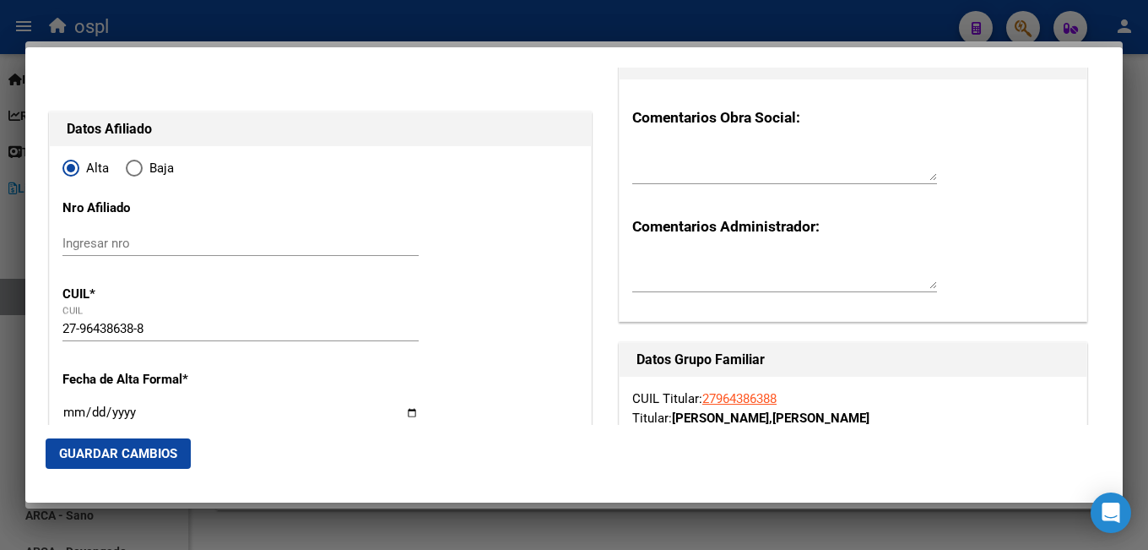
scroll to position [253, 0]
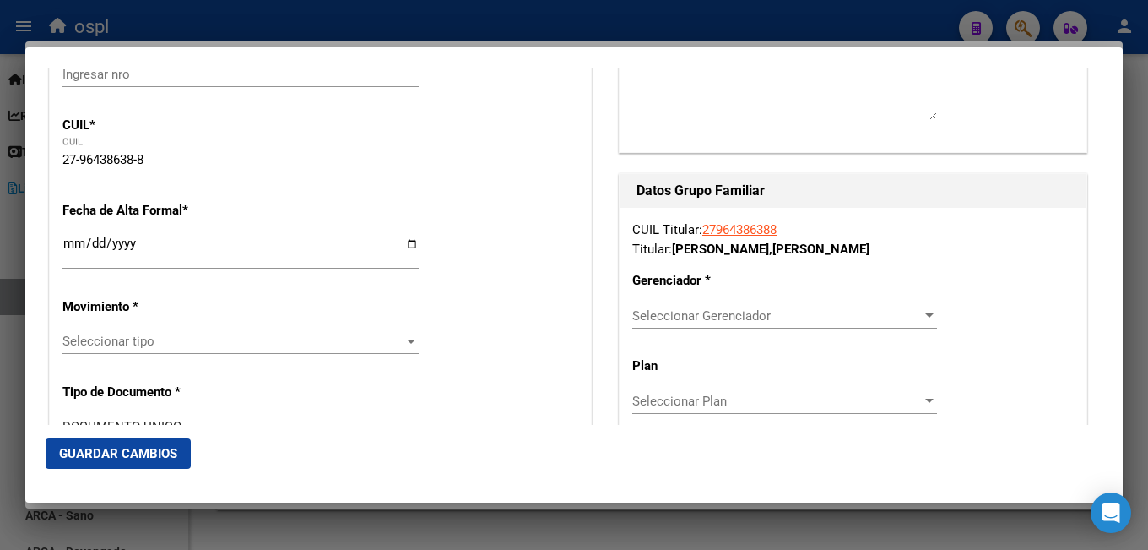
click at [72, 263] on div "Ingresar fecha" at bounding box center [240, 250] width 356 height 36
click at [72, 245] on input "Ingresar fecha" at bounding box center [240, 249] width 356 height 27
click at [490, 24] on div at bounding box center [574, 275] width 1148 height 550
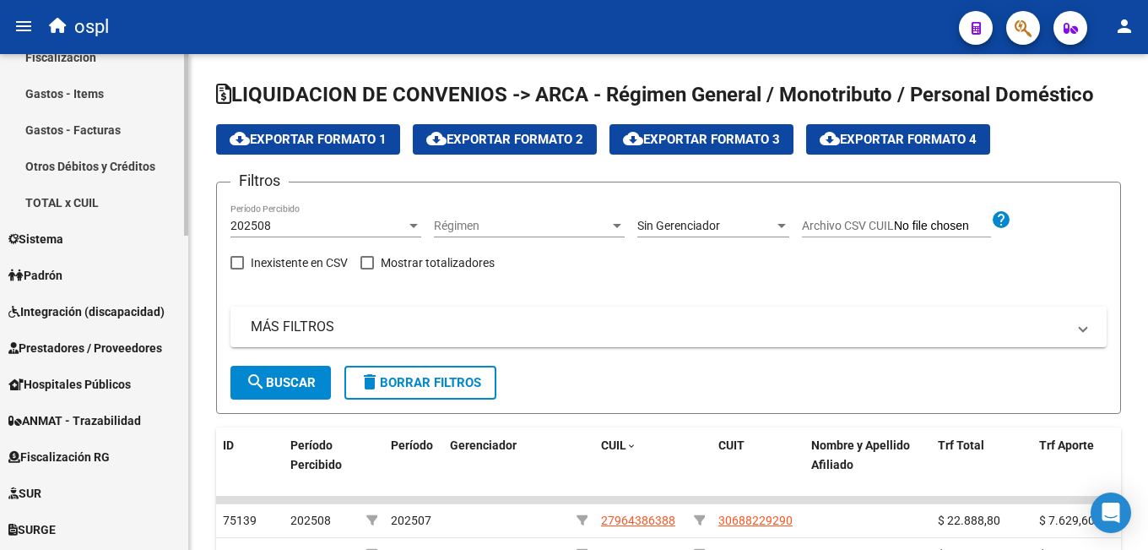
scroll to position [854, 0]
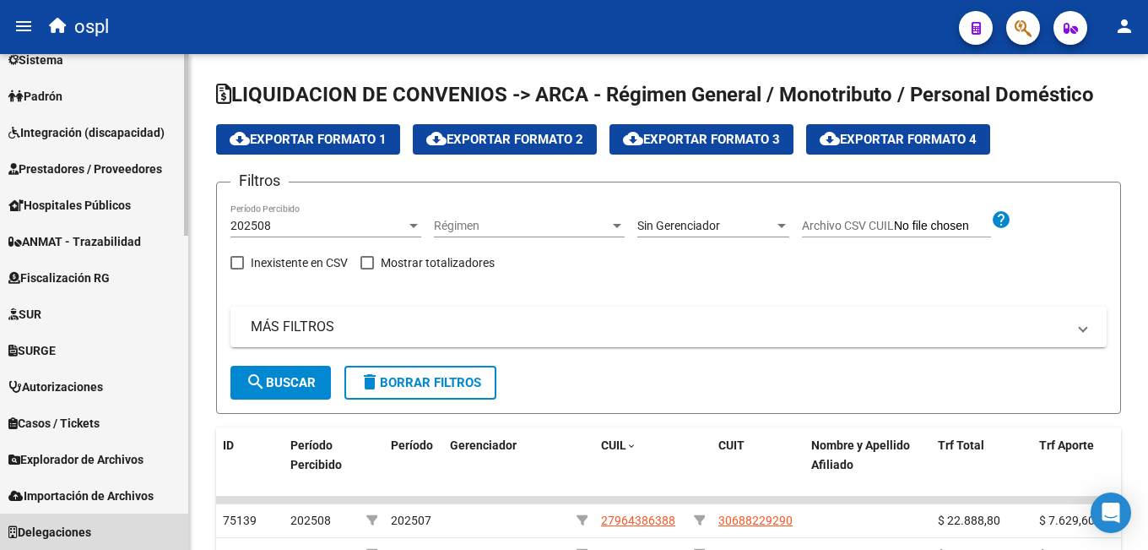
click at [98, 525] on link "Delegaciones" at bounding box center [94, 531] width 188 height 36
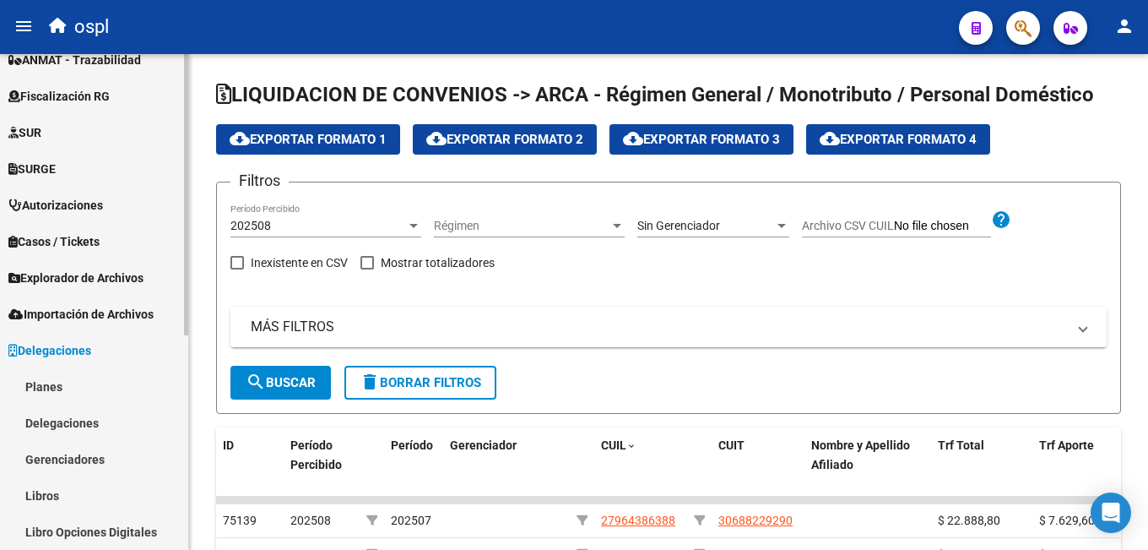
scroll to position [333, 0]
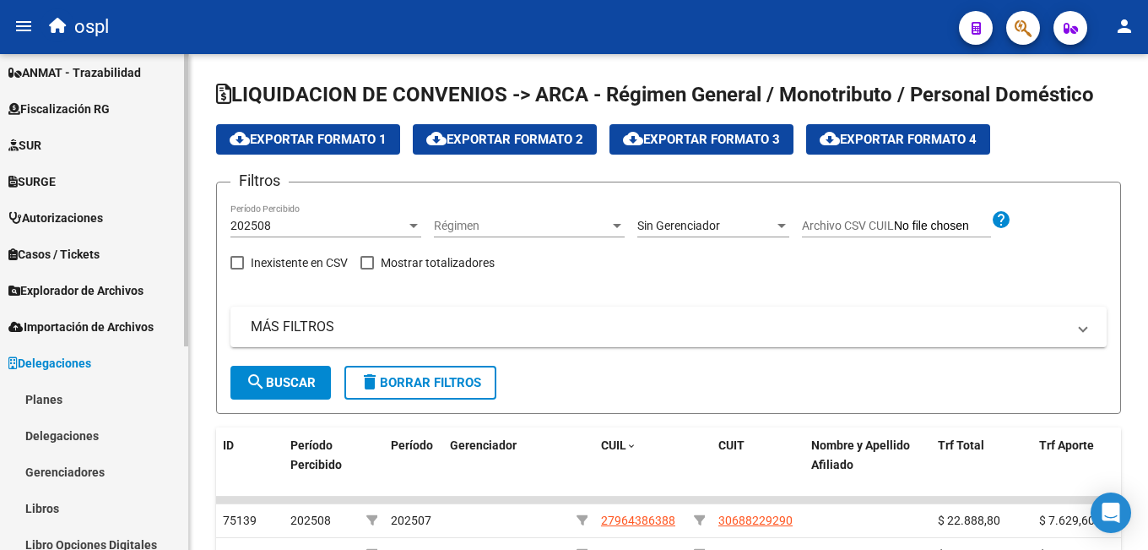
click at [104, 470] on link "Gerenciadores" at bounding box center [94, 471] width 188 height 36
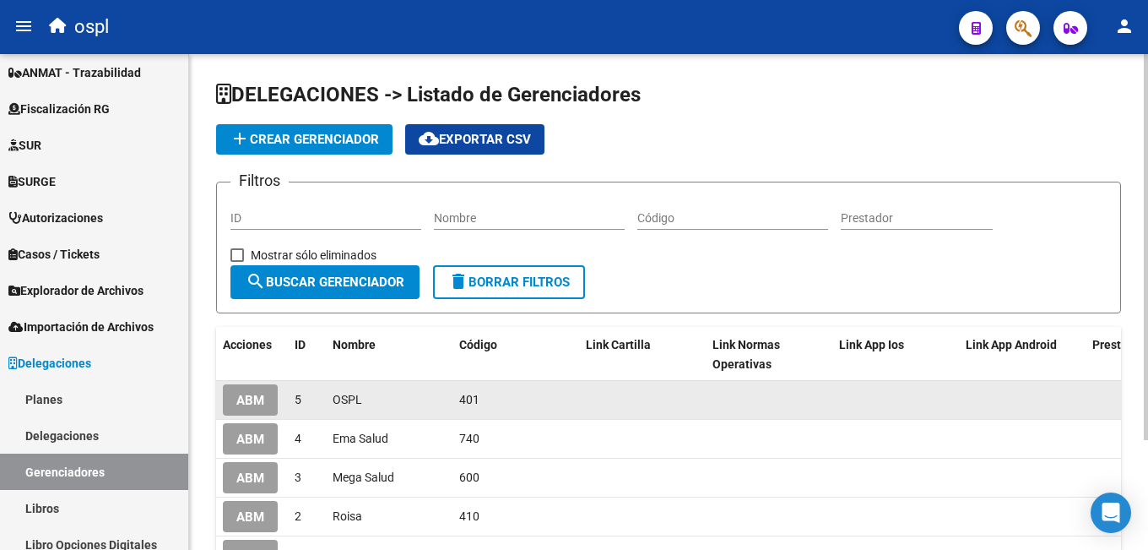
scroll to position [84, 0]
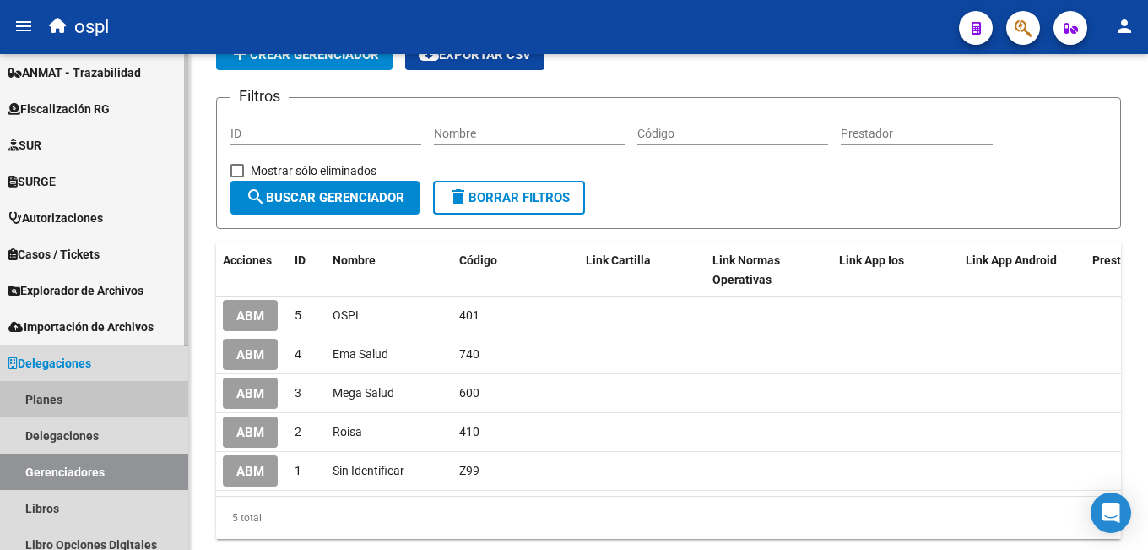
click at [70, 388] on link "Planes" at bounding box center [94, 399] width 188 height 36
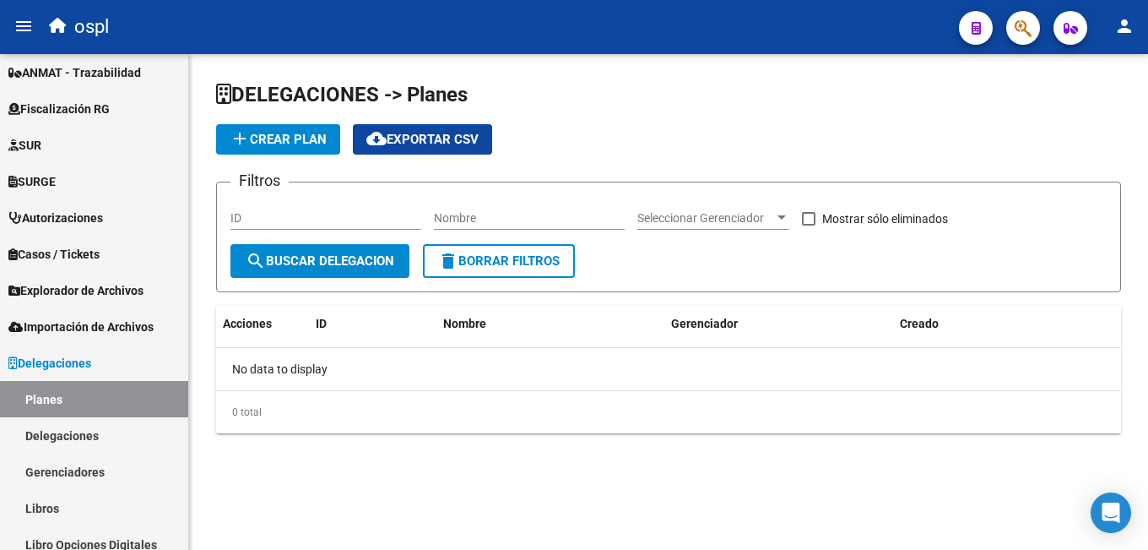
click at [311, 143] on span "add Crear Plan" at bounding box center [278, 139] width 97 height 15
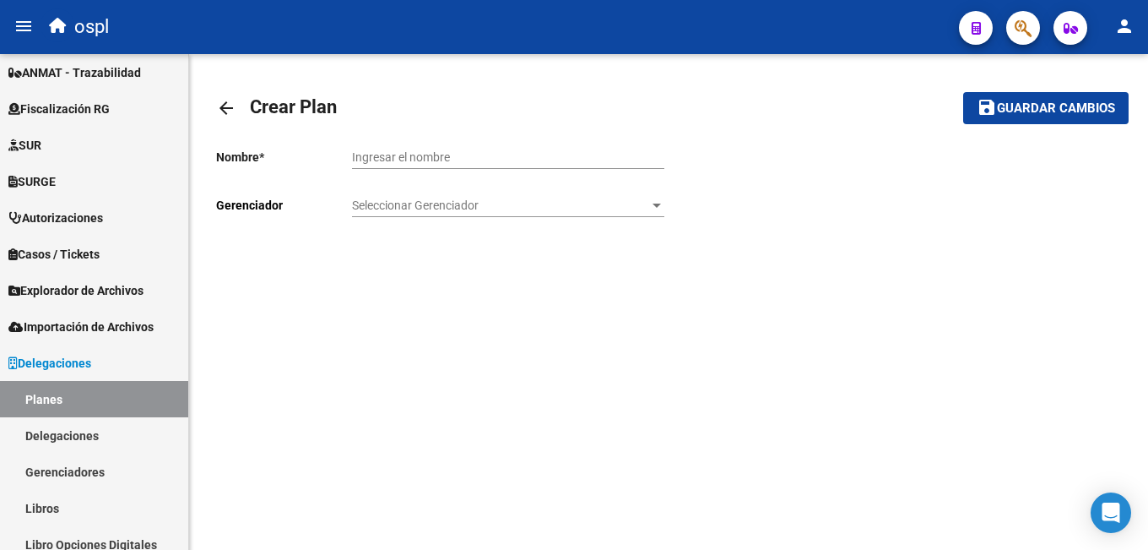
click at [422, 154] on input "Ingresar el nombre" at bounding box center [508, 157] width 312 height 14
type input "RoiSA - Capitado"
click at [485, 206] on span "Seleccionar Gerenciador" at bounding box center [500, 205] width 297 height 14
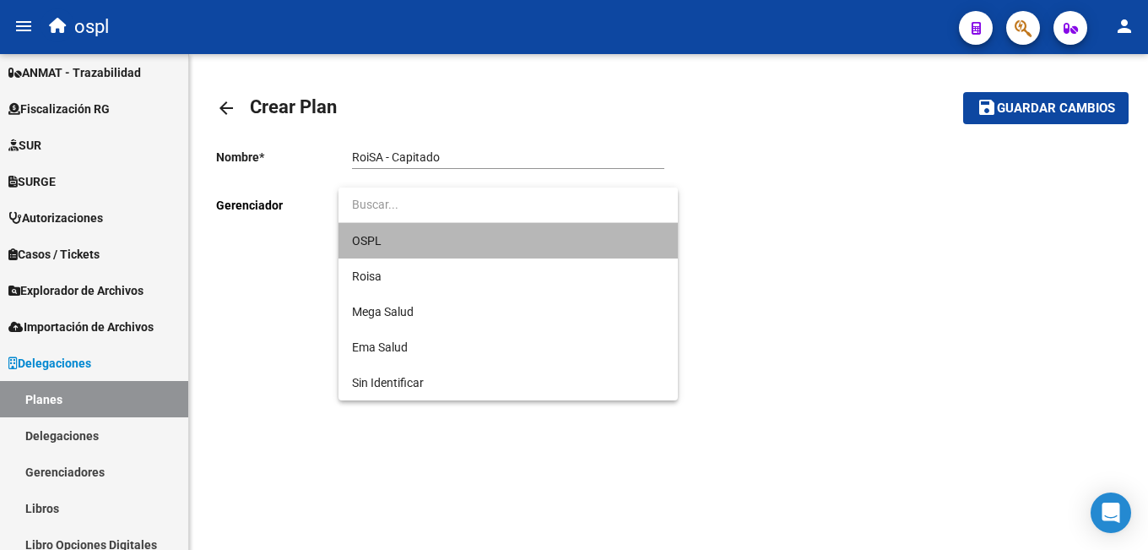
click at [447, 241] on span "OSPL" at bounding box center [508, 240] width 312 height 35
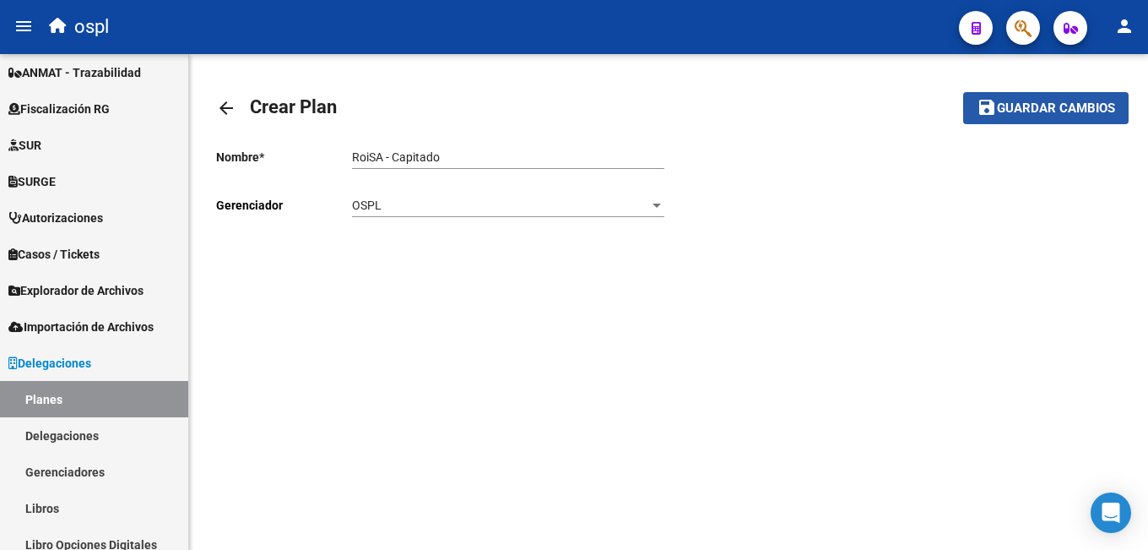
click at [1008, 106] on span "Guardar cambios" at bounding box center [1056, 108] width 118 height 15
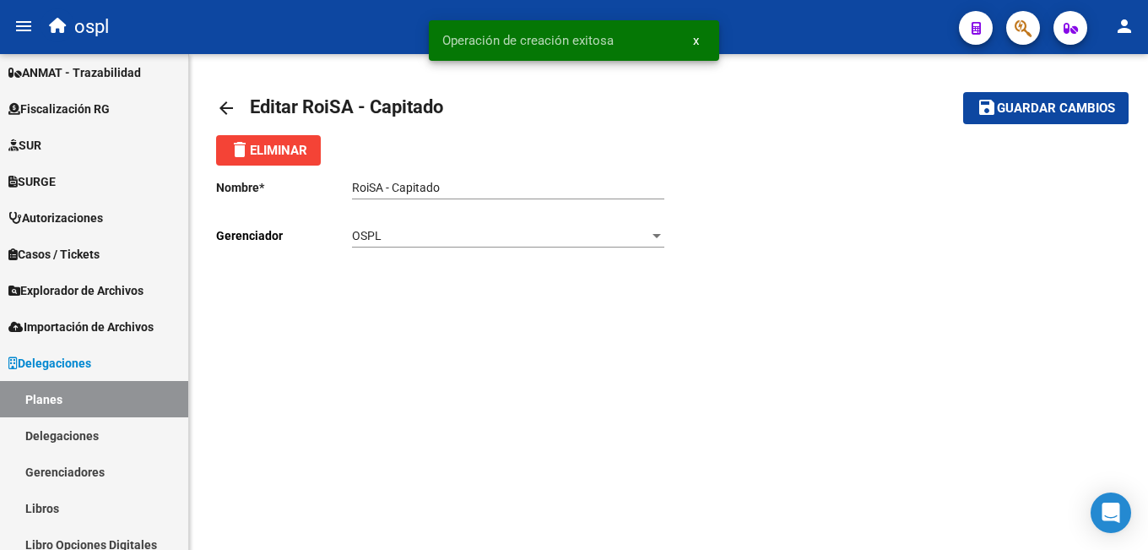
click at [216, 100] on mat-icon "arrow_back" at bounding box center [226, 108] width 20 height 20
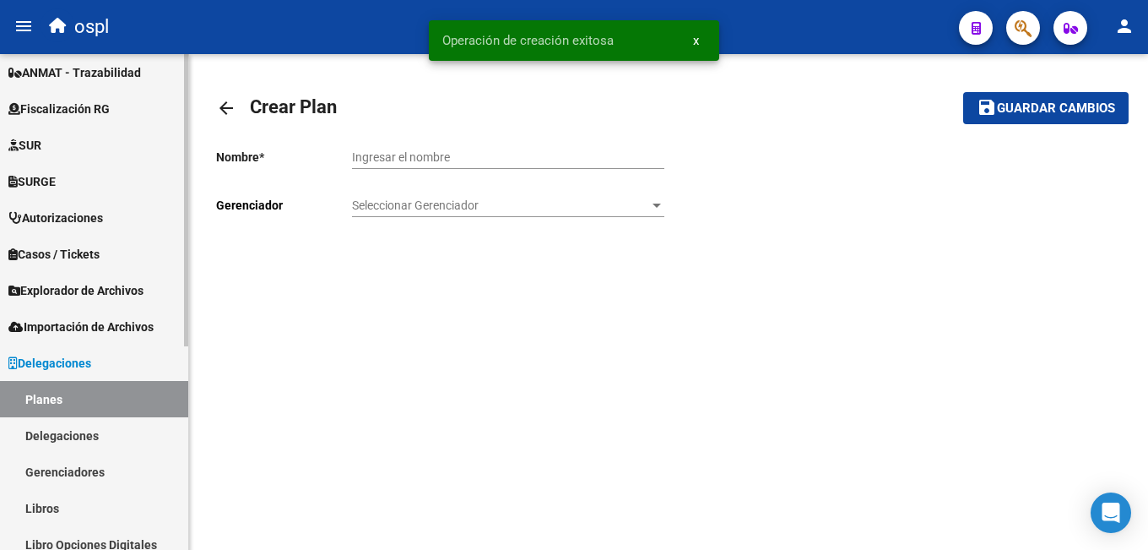
click at [76, 473] on link "Gerenciadores" at bounding box center [94, 471] width 188 height 36
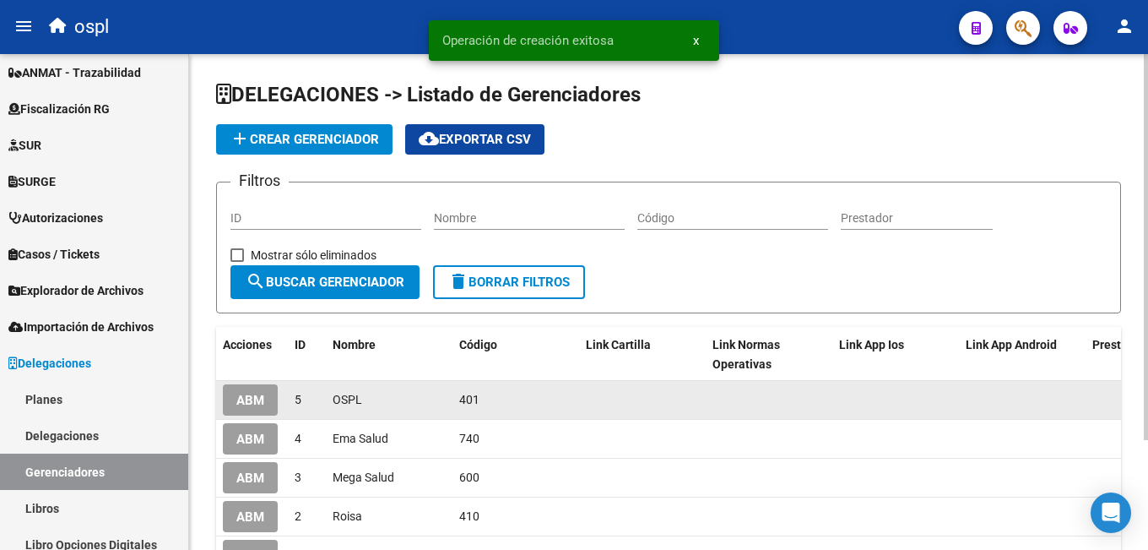
scroll to position [84, 0]
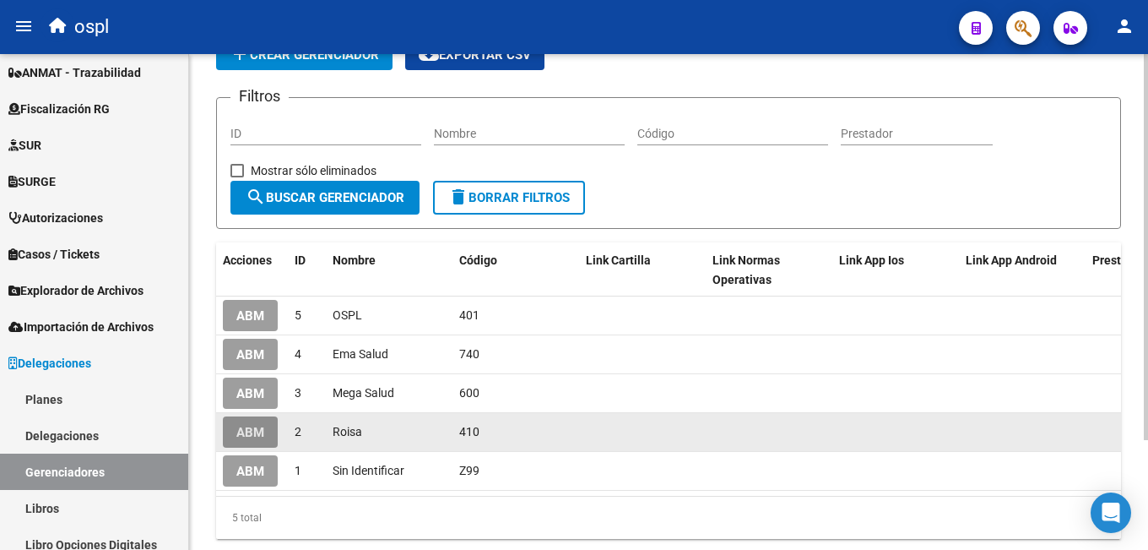
click at [270, 435] on button "ABM" at bounding box center [250, 431] width 55 height 31
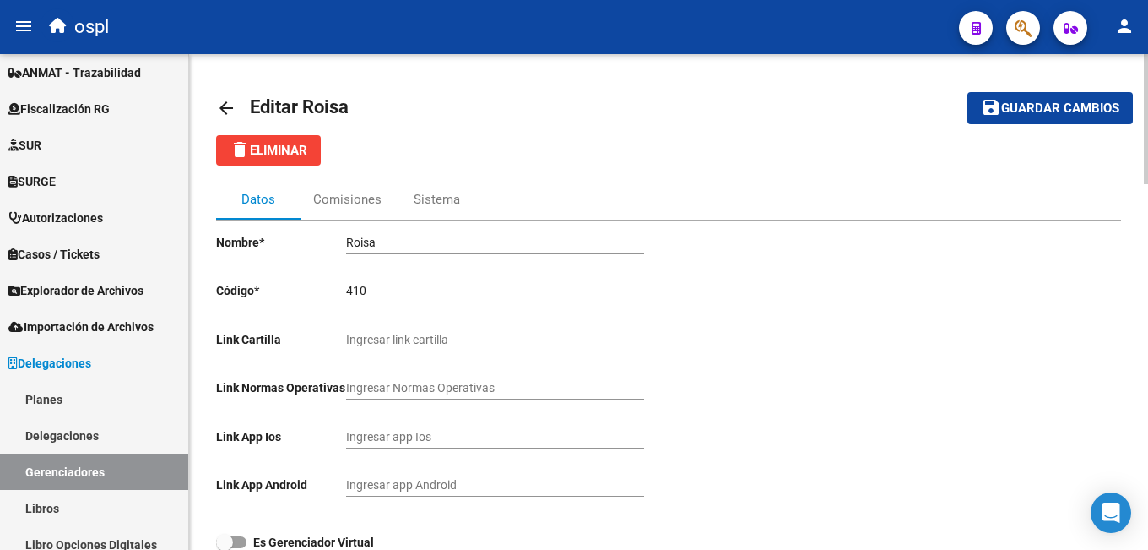
click at [219, 100] on mat-icon "arrow_back" at bounding box center [226, 108] width 20 height 20
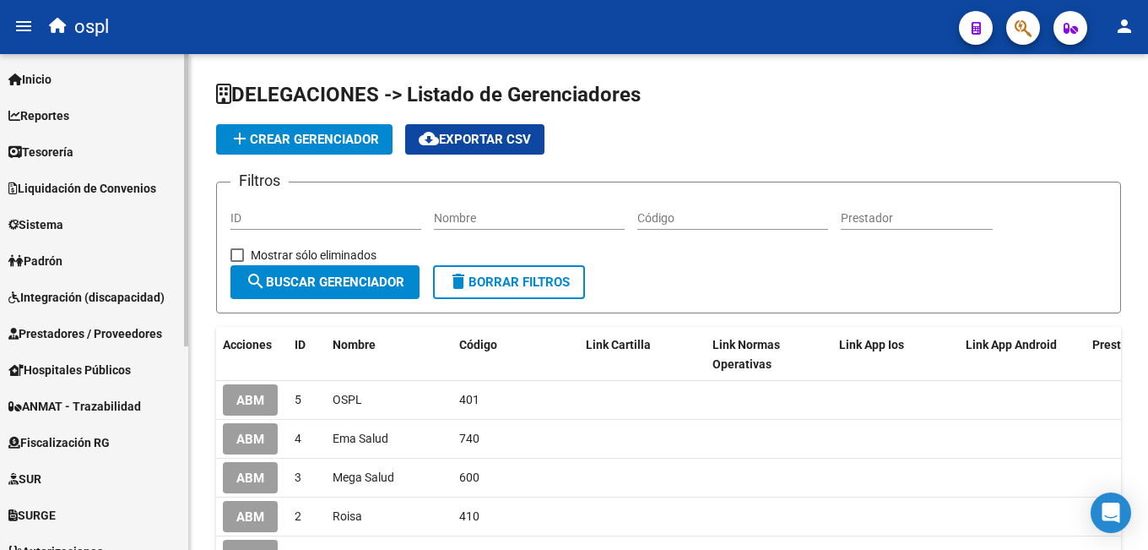
click at [61, 257] on span "Padrón" at bounding box center [35, 261] width 54 height 19
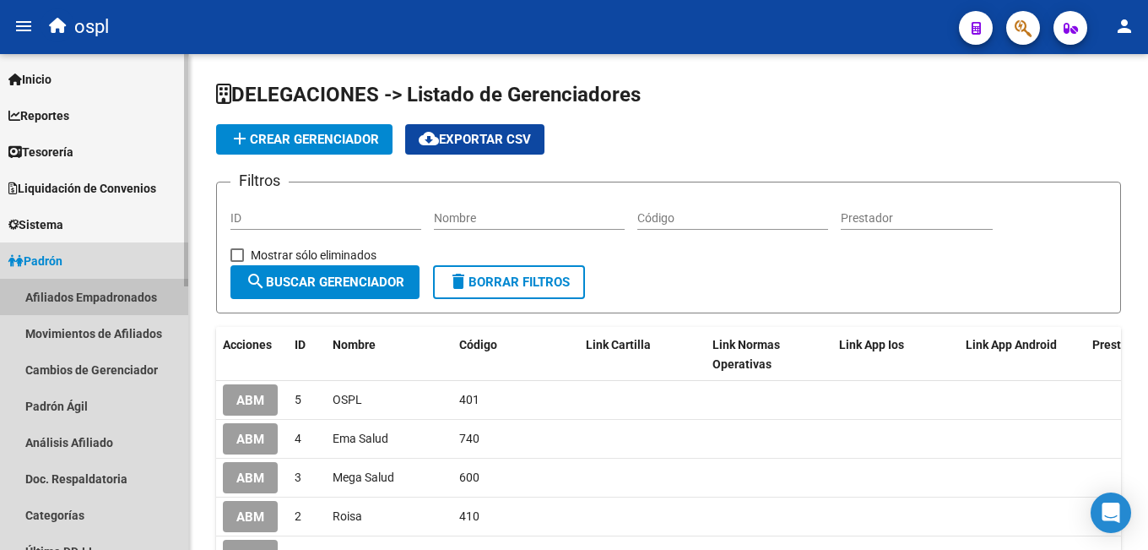
click at [81, 289] on link "Afiliados Empadronados" at bounding box center [94, 297] width 188 height 36
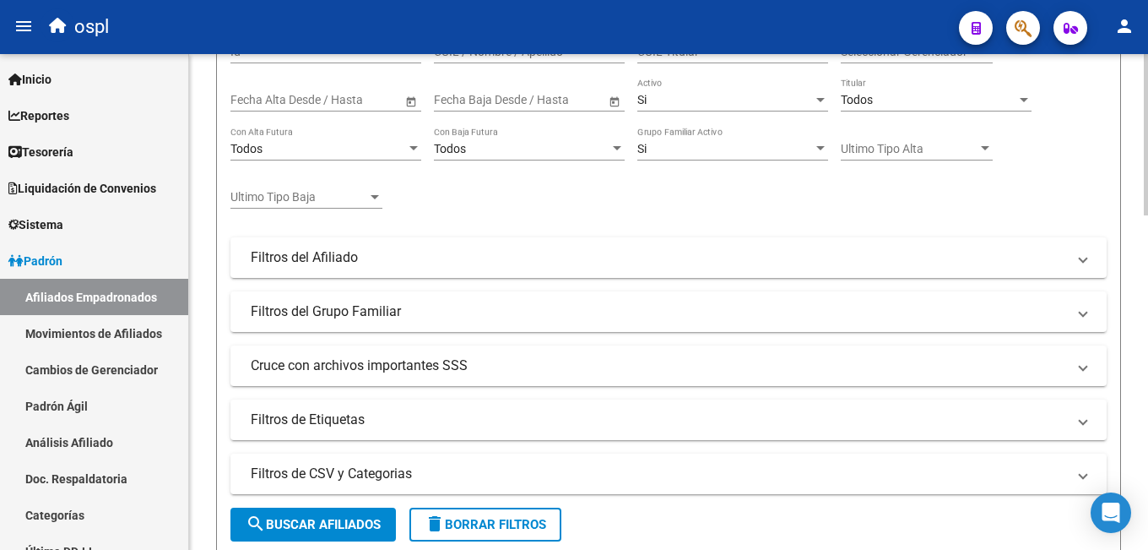
scroll to position [506, 0]
